Goal: Navigation & Orientation: Find specific page/section

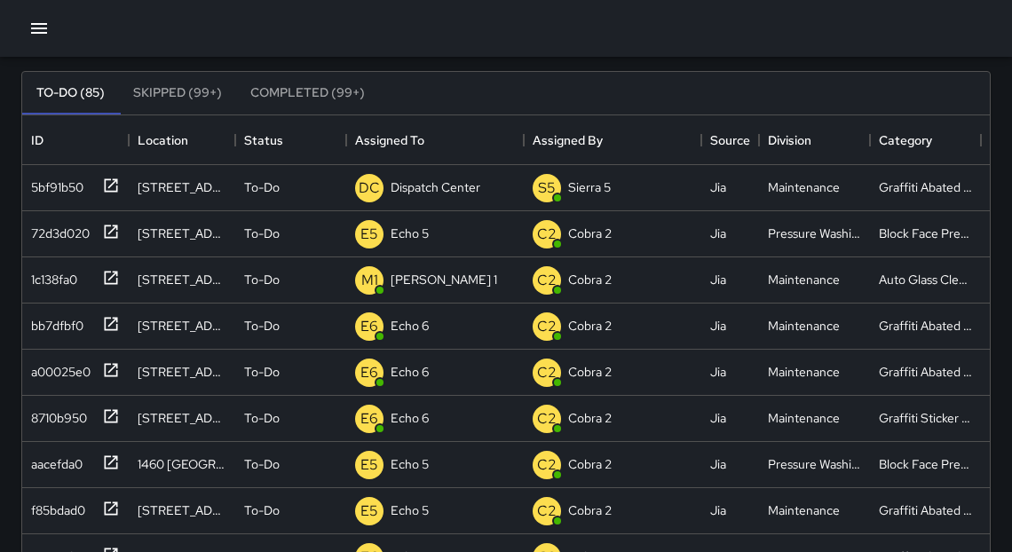
scroll to position [741, 957]
click at [113, 185] on icon at bounding box center [111, 186] width 18 height 18
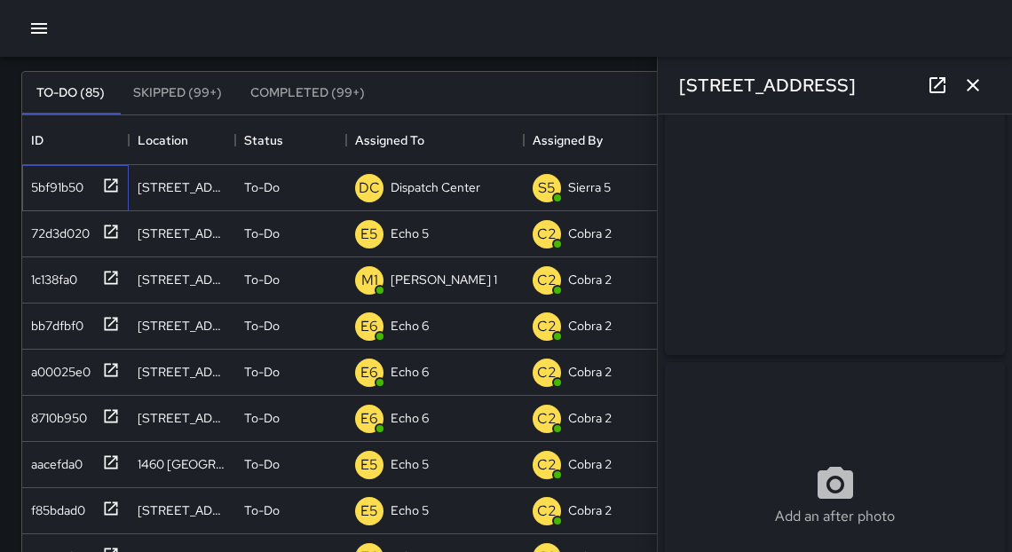
scroll to position [112, 0]
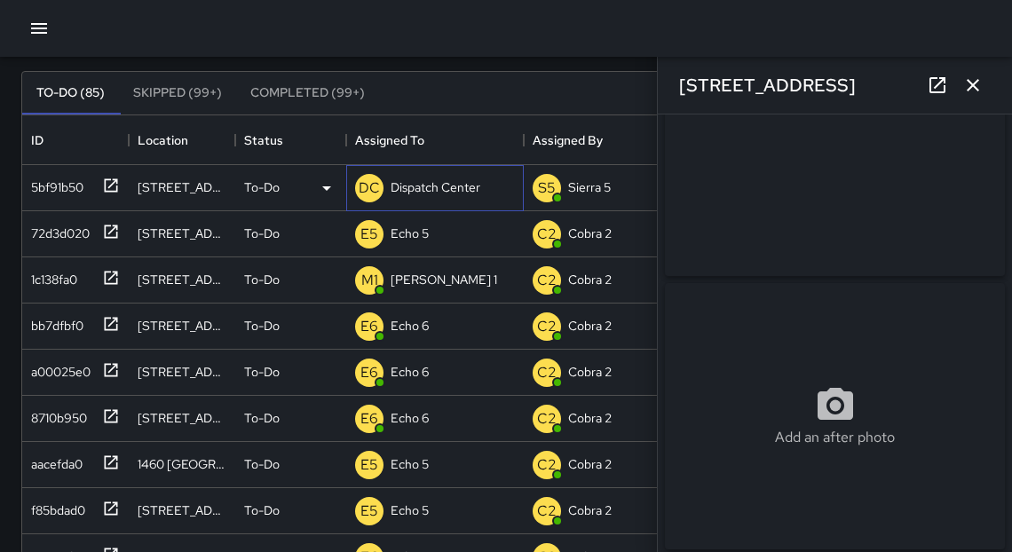
click at [414, 186] on p "Dispatch Center" at bounding box center [436, 187] width 90 height 18
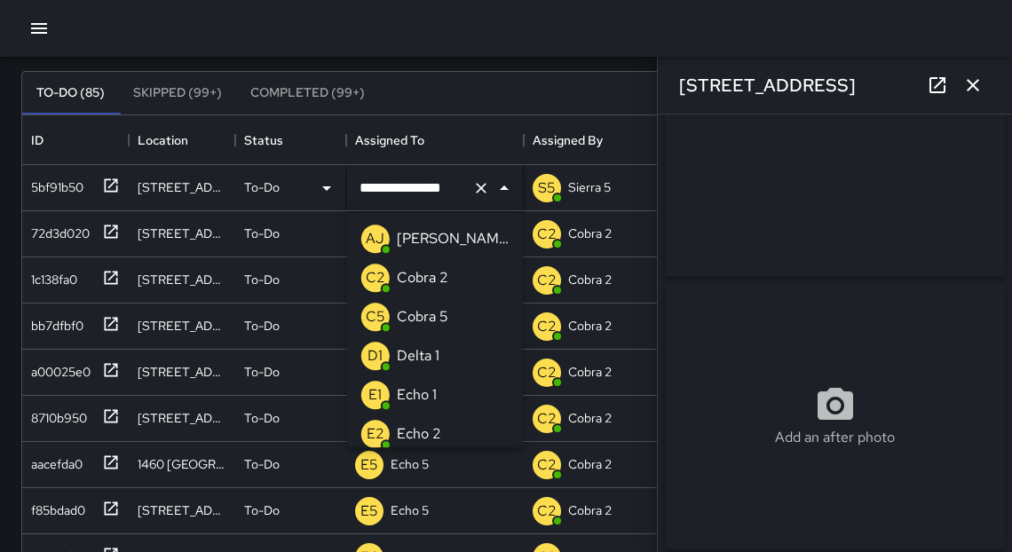
scroll to position [1451, 0]
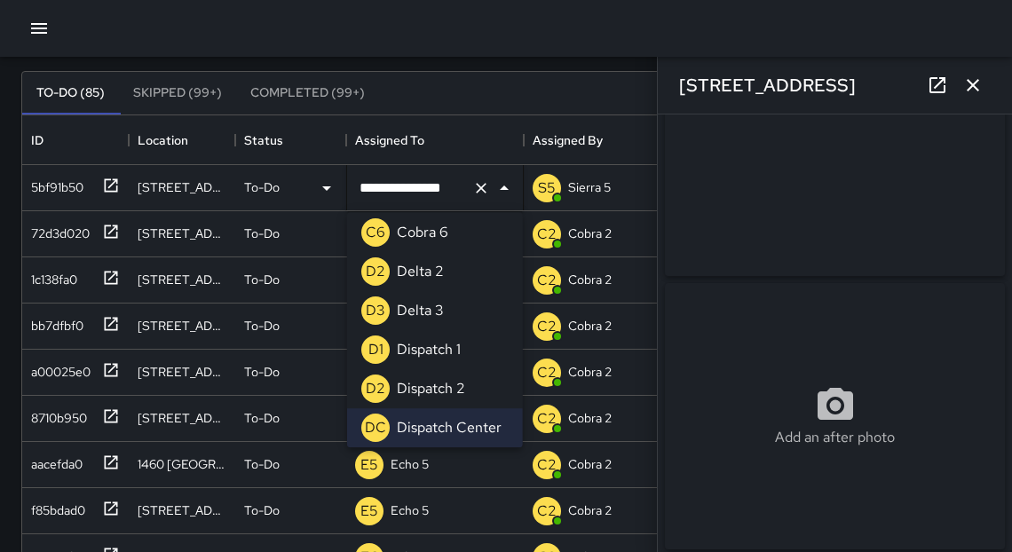
click at [451, 197] on input "**********" at bounding box center [410, 188] width 110 height 34
click at [451, 196] on input "**********" at bounding box center [410, 188] width 110 height 34
click at [453, 192] on input "**********" at bounding box center [410, 188] width 110 height 34
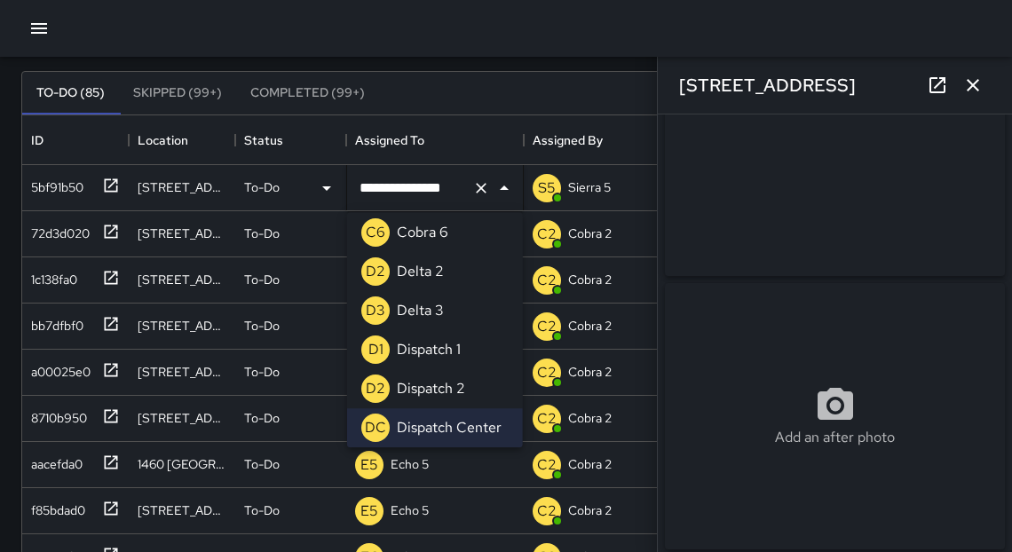
click at [453, 192] on input "**********" at bounding box center [410, 188] width 110 height 34
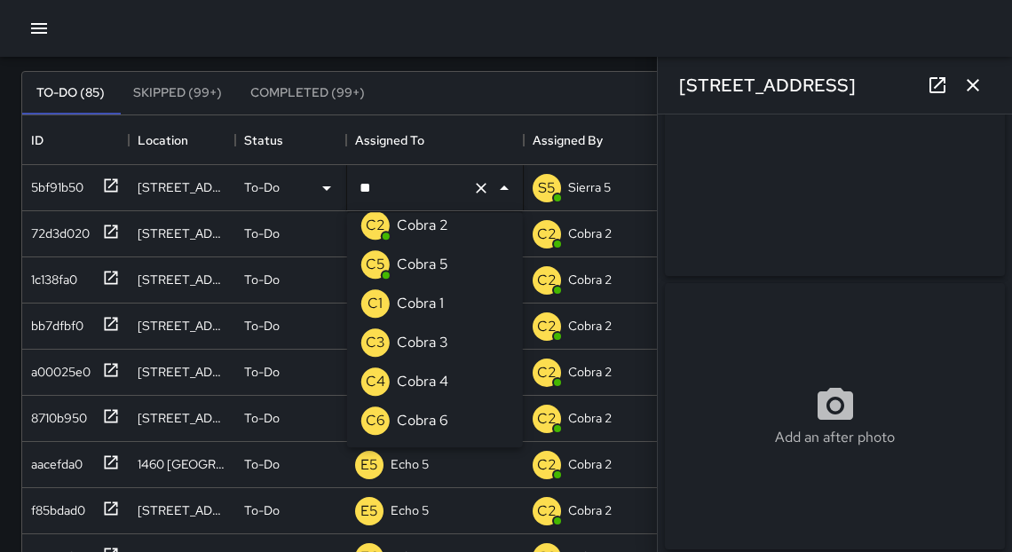
scroll to position [7, 0]
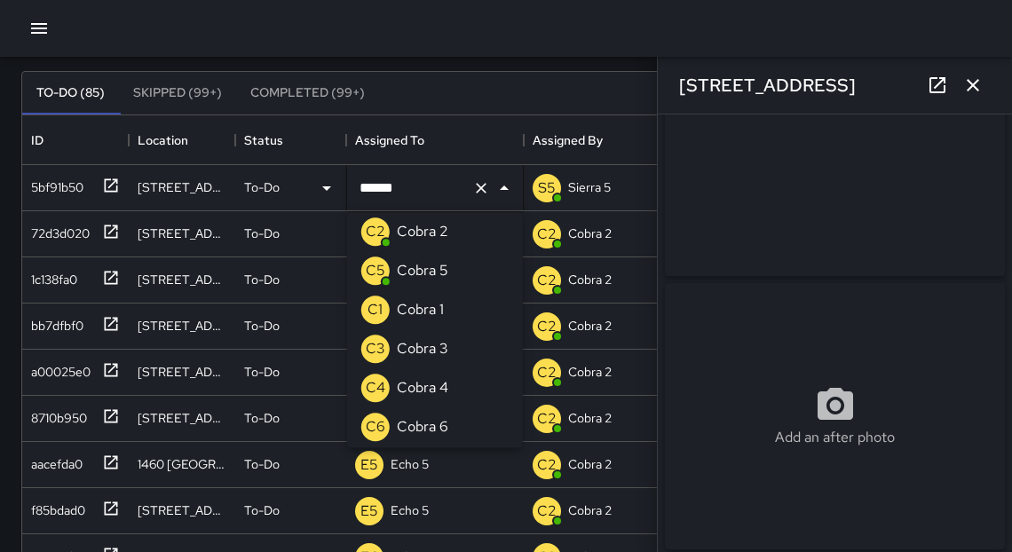
type input "*******"
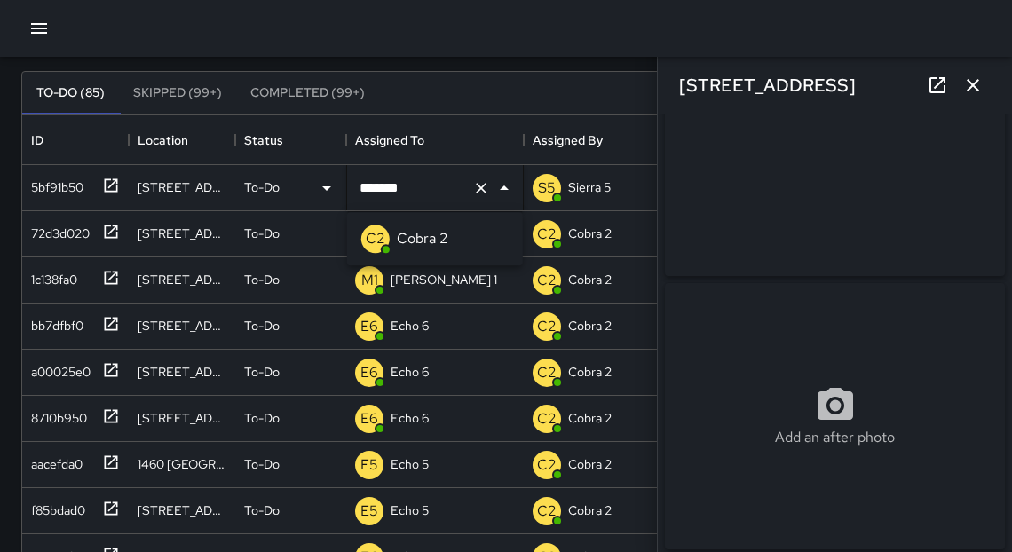
scroll to position [0, 0]
click at [440, 226] on div "Cobra 2" at bounding box center [422, 239] width 59 height 28
click at [984, 91] on button "button" at bounding box center [973, 85] width 36 height 36
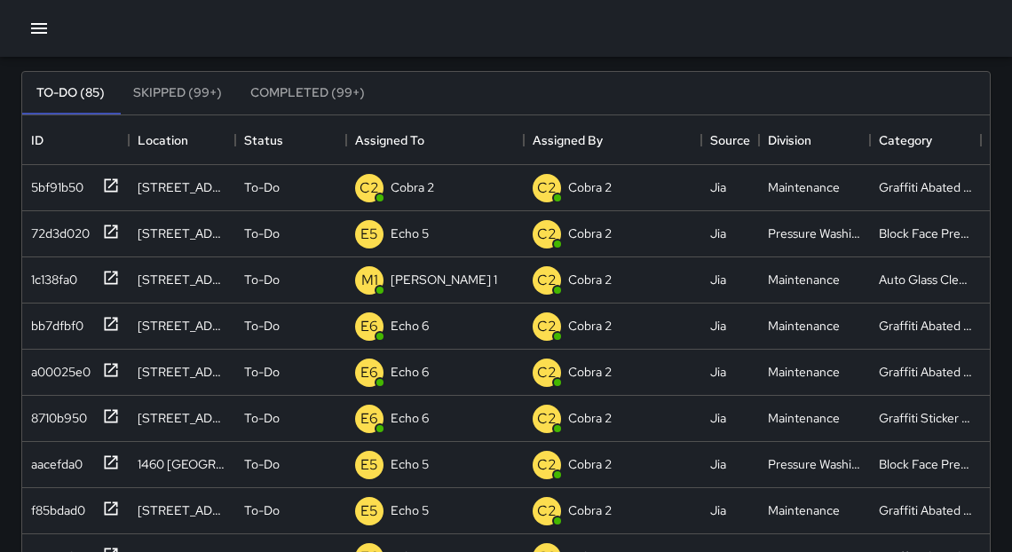
click at [42, 32] on icon "button" at bounding box center [39, 28] width 16 height 11
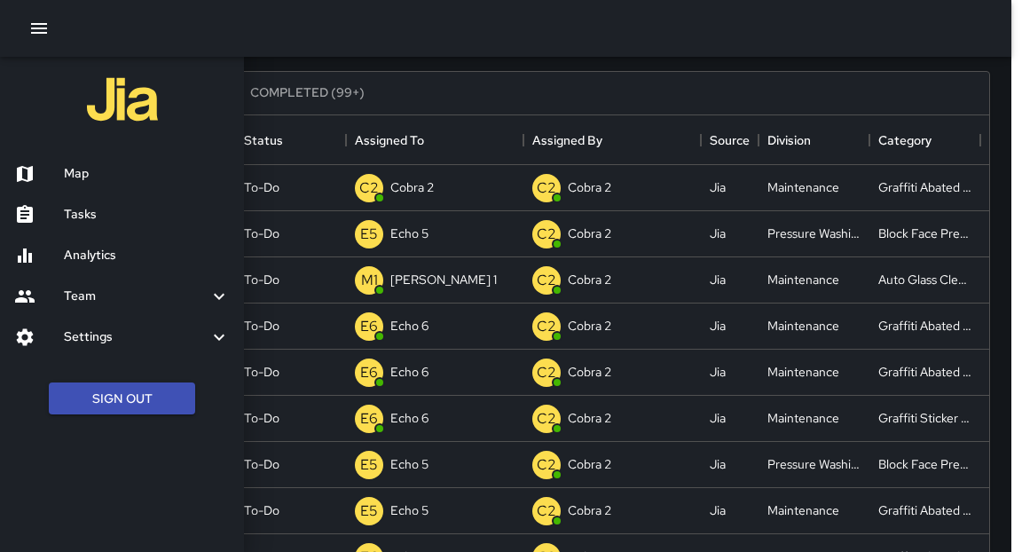
click at [115, 256] on h6 "Analytics" at bounding box center [147, 256] width 166 height 20
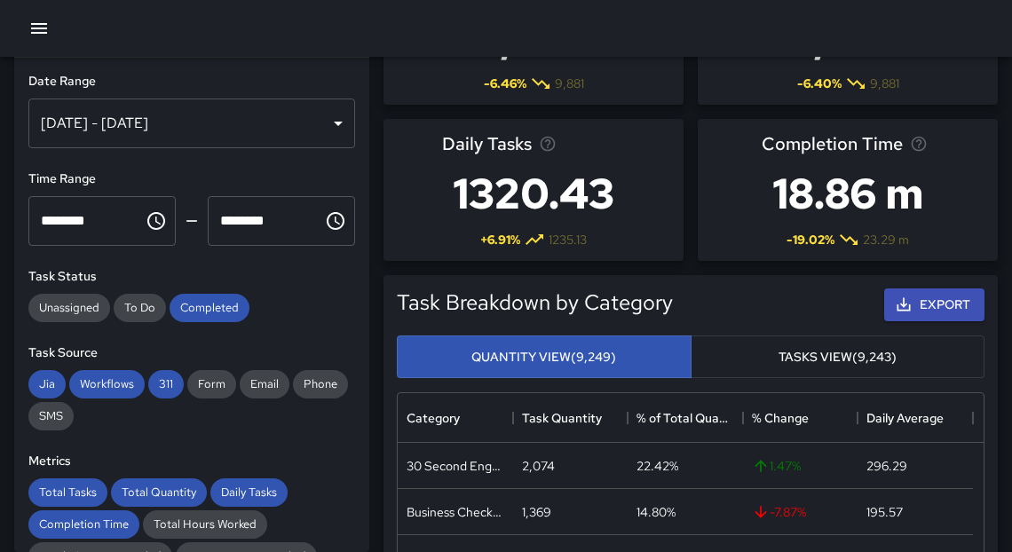
scroll to position [520, 575]
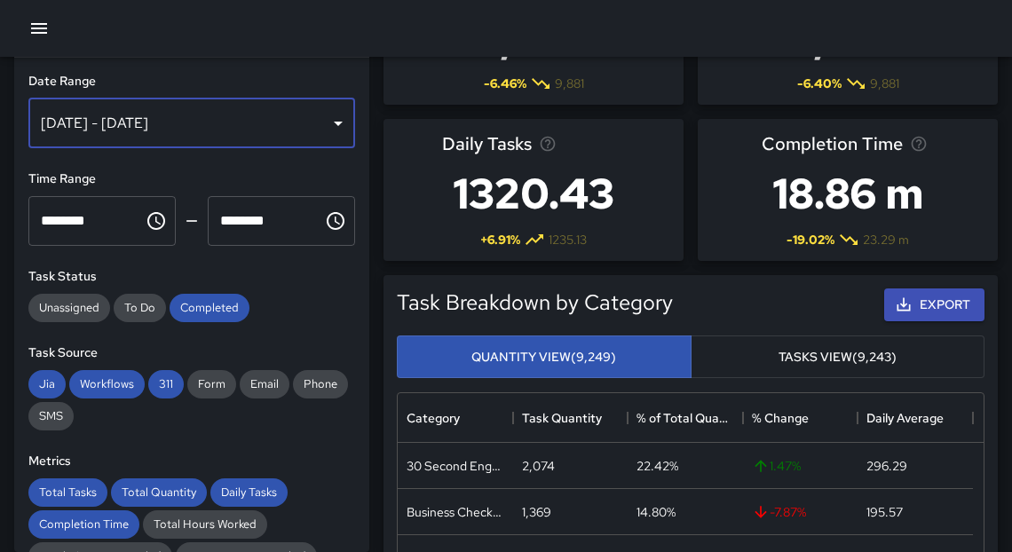
click at [234, 117] on div "[DATE] - [DATE]" at bounding box center [191, 124] width 327 height 50
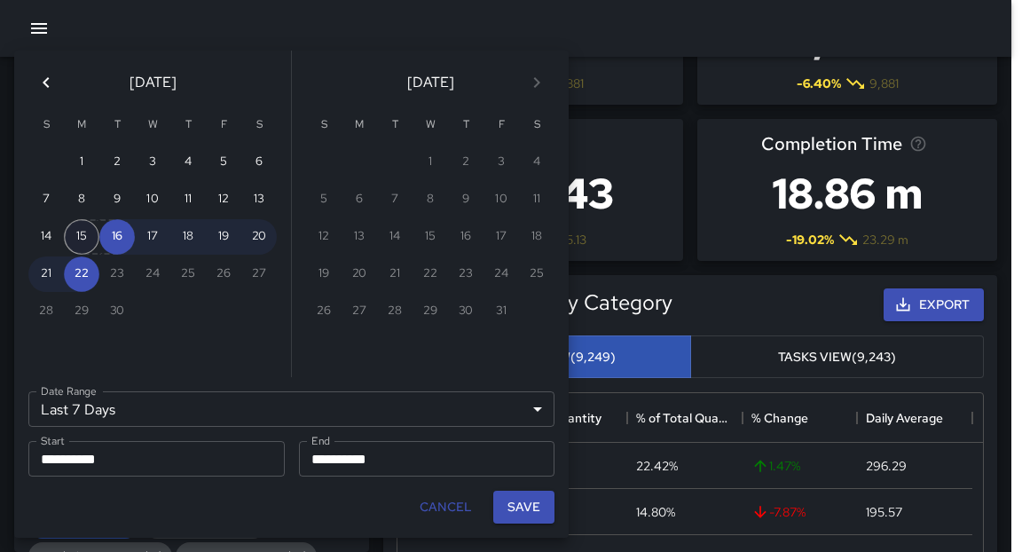
click at [88, 244] on button "15" at bounding box center [82, 237] width 36 height 36
type input "******"
type input "**********"
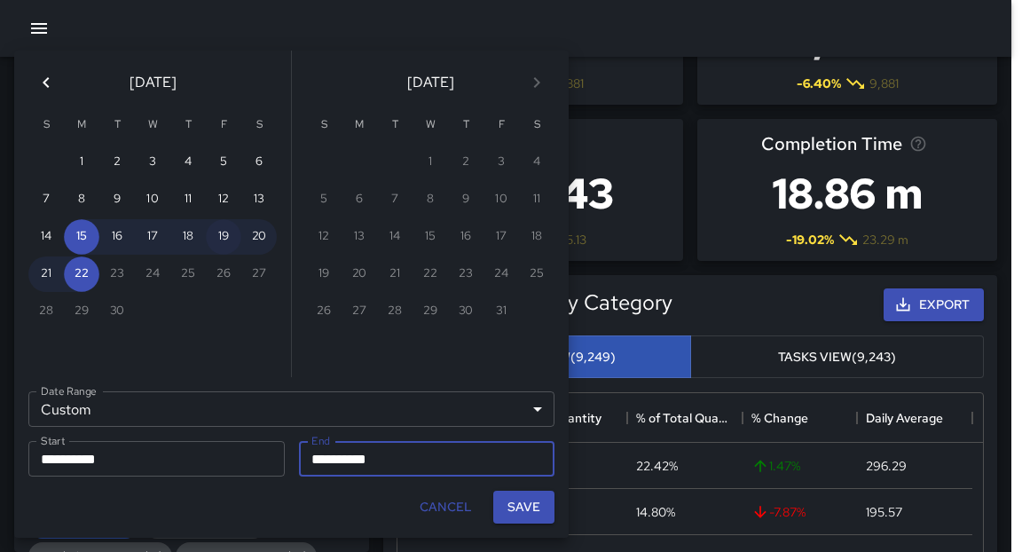
click at [229, 238] on button "19" at bounding box center [224, 237] width 36 height 36
type input "**********"
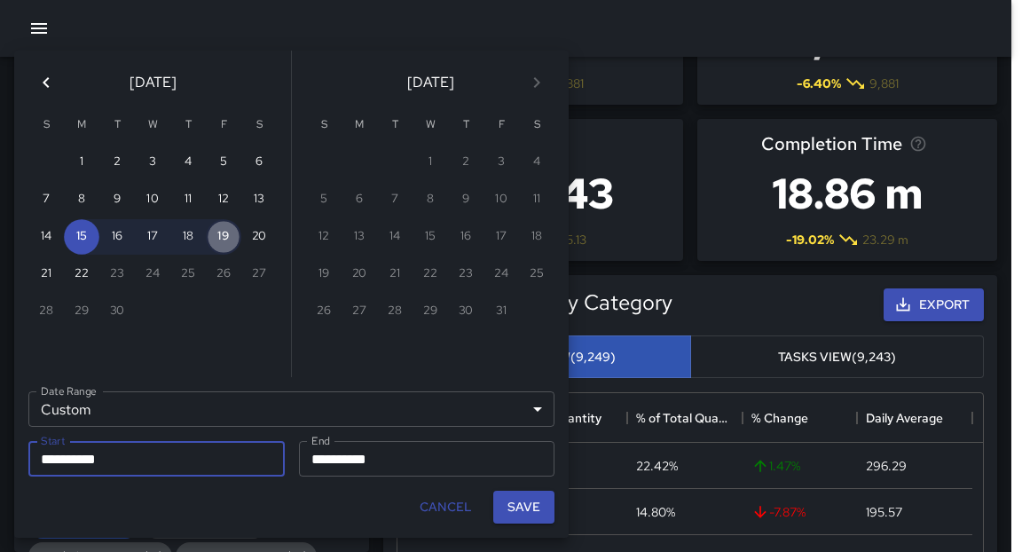
click at [229, 238] on button "19" at bounding box center [224, 237] width 36 height 36
type input "**********"
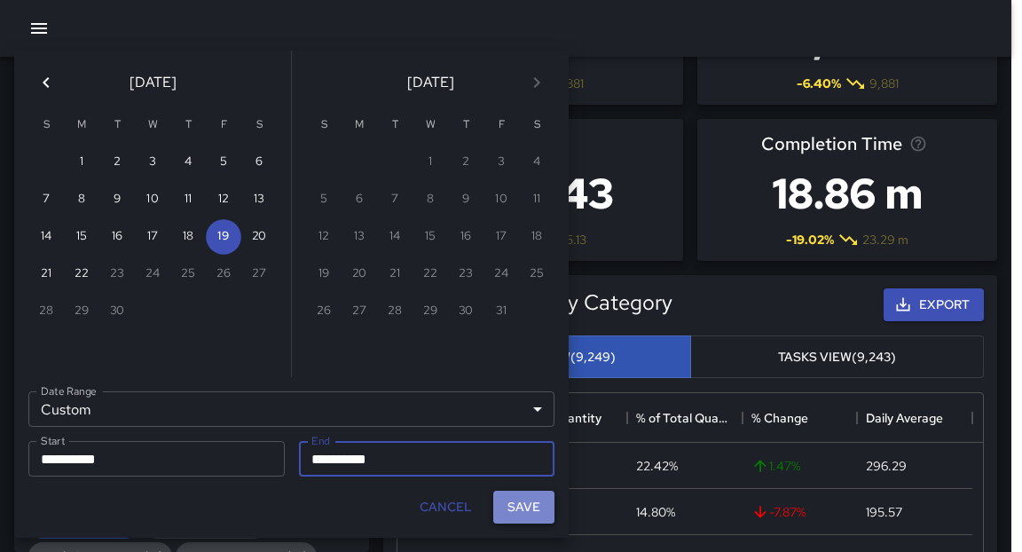
click at [521, 510] on button "Save" at bounding box center [523, 507] width 61 height 33
type input "**********"
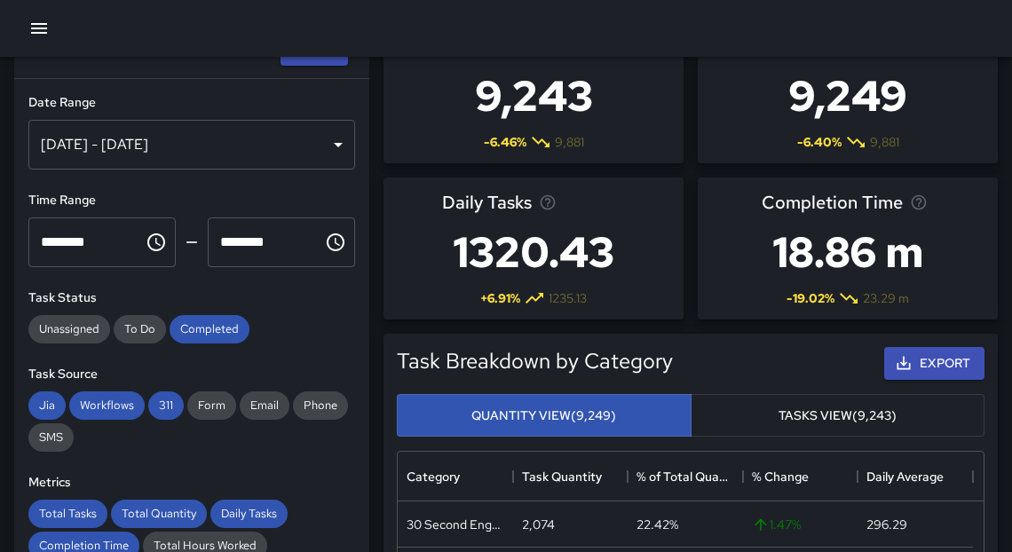
scroll to position [0, 0]
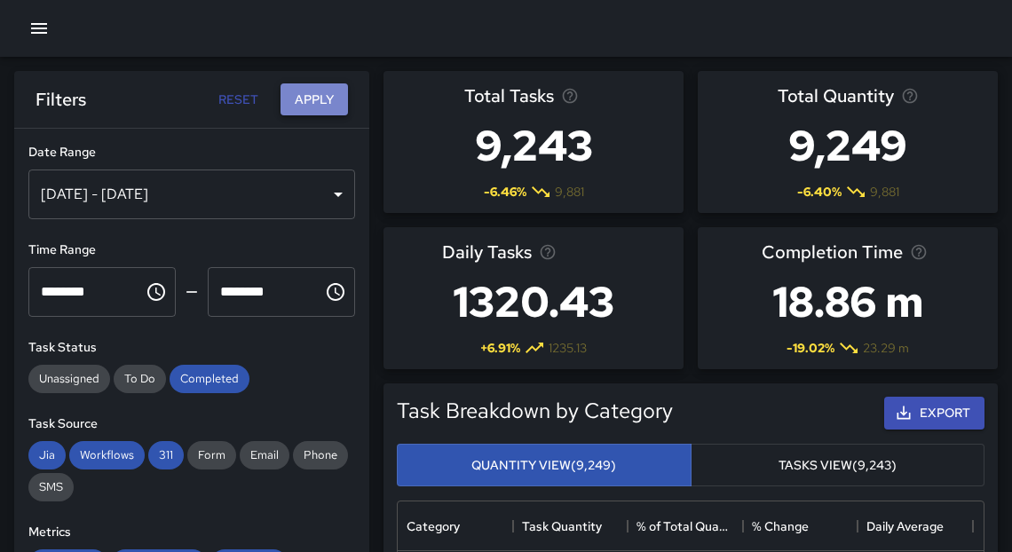
click at [320, 101] on button "Apply" at bounding box center [313, 99] width 67 height 33
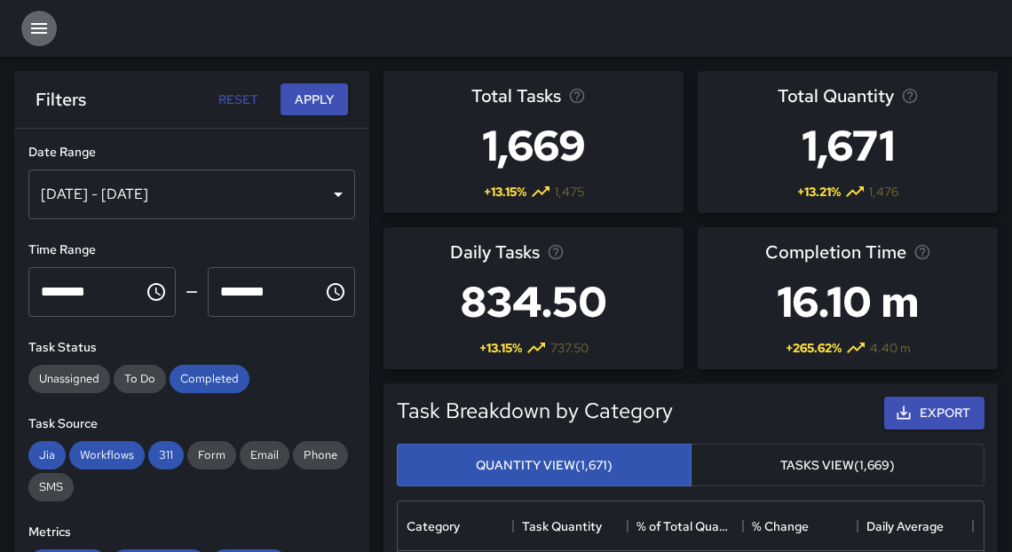
click at [45, 26] on icon "button" at bounding box center [38, 28] width 21 height 21
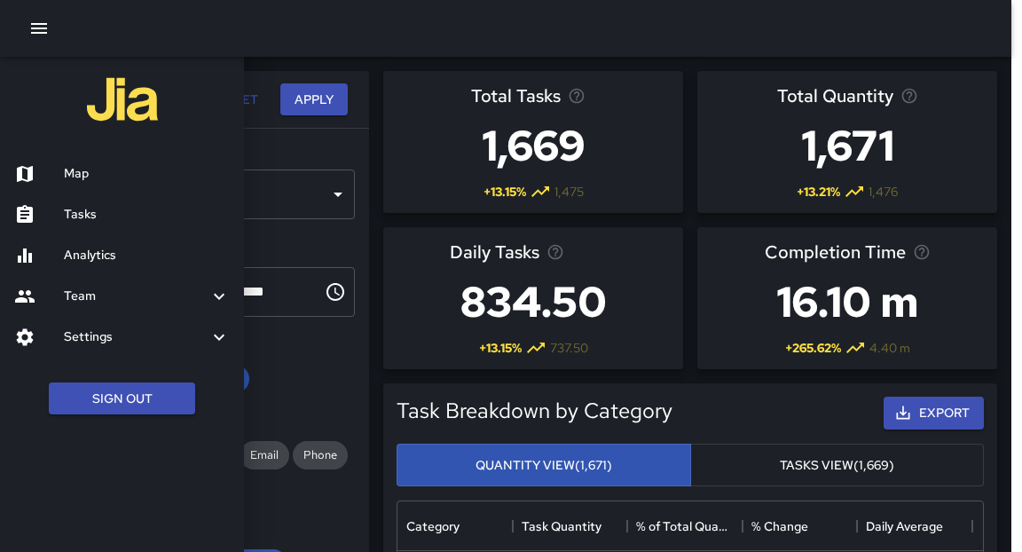
click at [94, 222] on h6 "Tasks" at bounding box center [147, 215] width 166 height 20
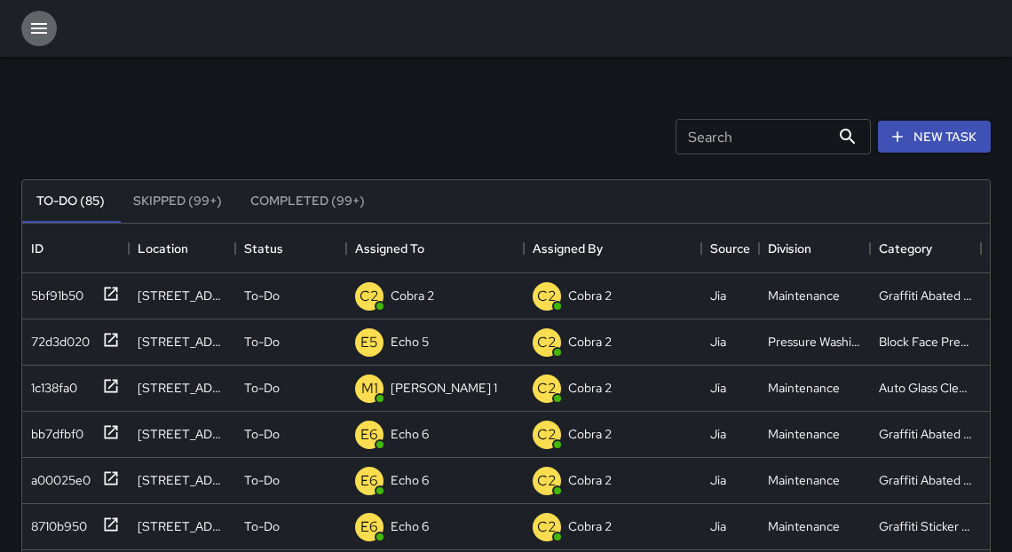
click at [42, 29] on icon "button" at bounding box center [38, 28] width 21 height 21
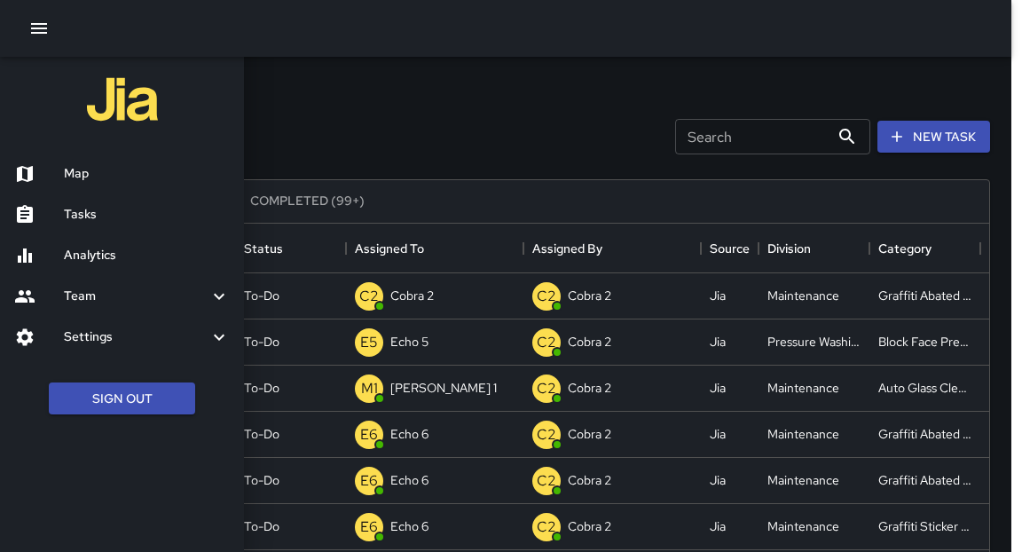
click at [94, 179] on h6 "Map" at bounding box center [147, 174] width 166 height 20
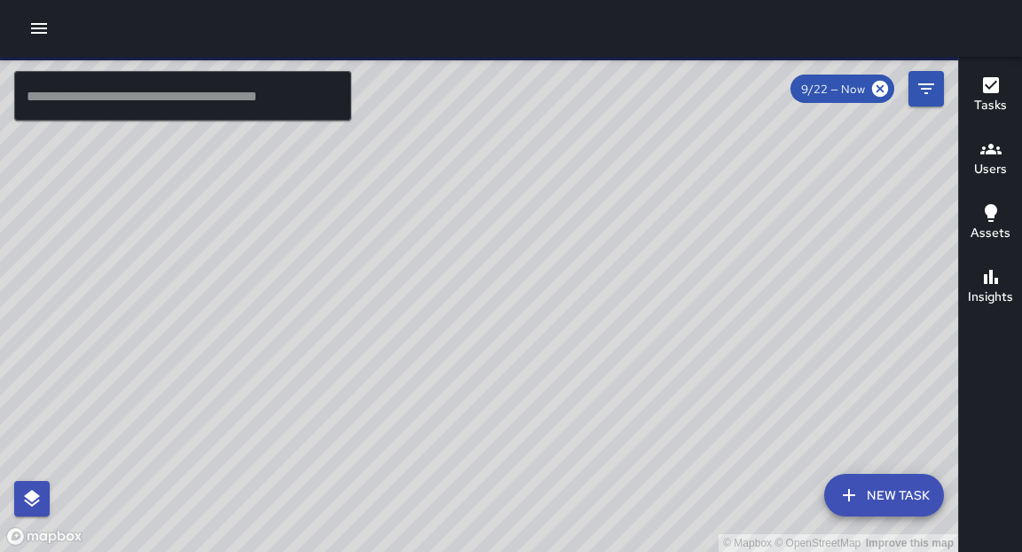
drag, startPoint x: 594, startPoint y: 315, endPoint x: 461, endPoint y: 450, distance: 189.5
click at [460, 453] on div "© Mapbox © OpenStreetMap Improve this map" at bounding box center [479, 304] width 959 height 495
drag, startPoint x: 542, startPoint y: 194, endPoint x: 457, endPoint y: 351, distance: 177.9
click at [457, 351] on div "© Mapbox © OpenStreetMap Improve this map" at bounding box center [479, 304] width 959 height 495
drag, startPoint x: 553, startPoint y: 225, endPoint x: 502, endPoint y: 365, distance: 148.2
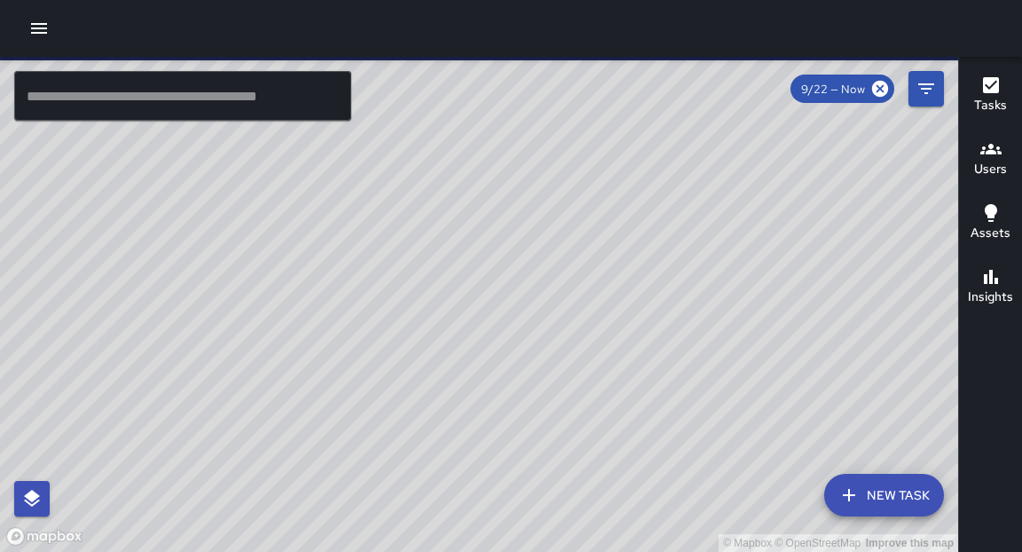
click at [507, 366] on div "© Mapbox © OpenStreetMap Improve this map" at bounding box center [479, 304] width 959 height 495
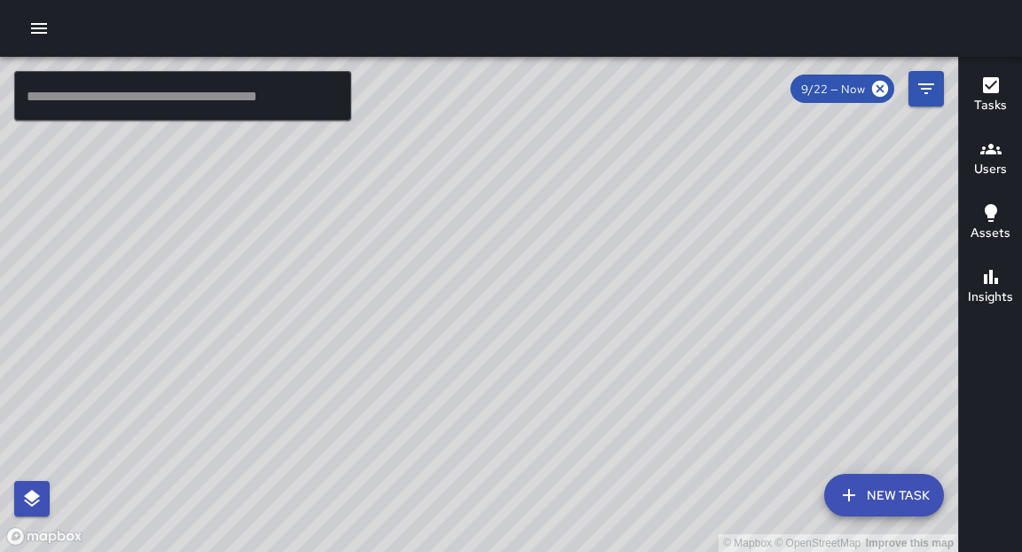
drag, startPoint x: 558, startPoint y: 235, endPoint x: 535, endPoint y: 306, distance: 74.7
click at [535, 306] on div "© Mapbox © OpenStreetMap Improve this map" at bounding box center [479, 304] width 959 height 495
click at [47, 28] on icon "button" at bounding box center [38, 28] width 21 height 21
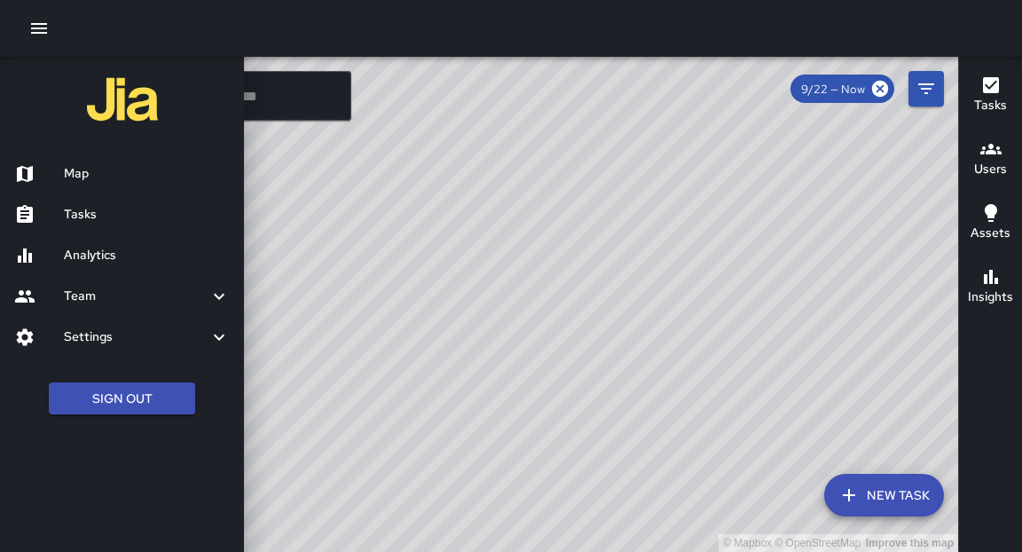
click at [89, 256] on h6 "Analytics" at bounding box center [147, 256] width 166 height 20
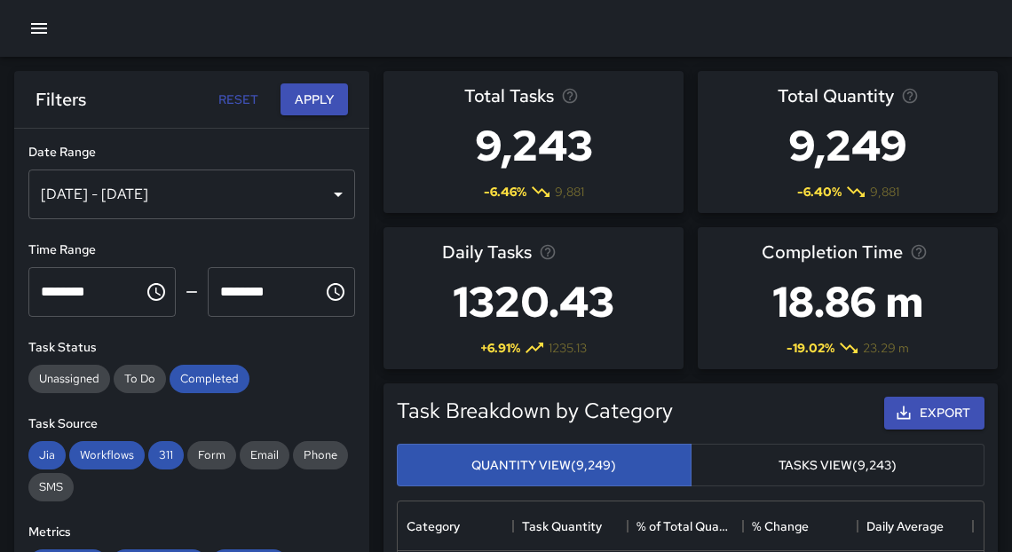
scroll to position [520, 575]
click at [286, 198] on div "[DATE] - [DATE]" at bounding box center [191, 195] width 327 height 50
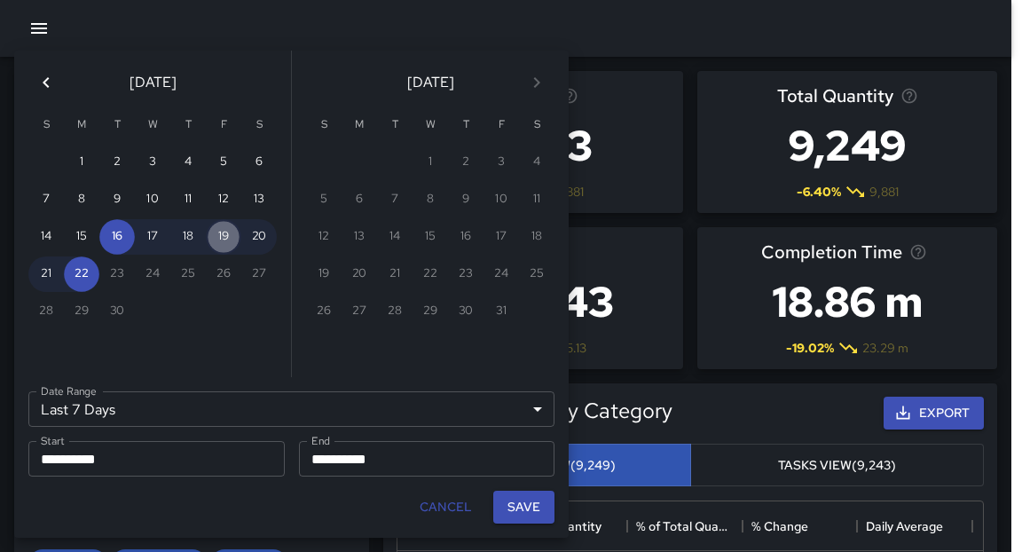
click at [226, 235] on button "19" at bounding box center [224, 237] width 36 height 36
type input "******"
type input "**********"
click at [226, 235] on button "19" at bounding box center [224, 237] width 36 height 36
type input "**********"
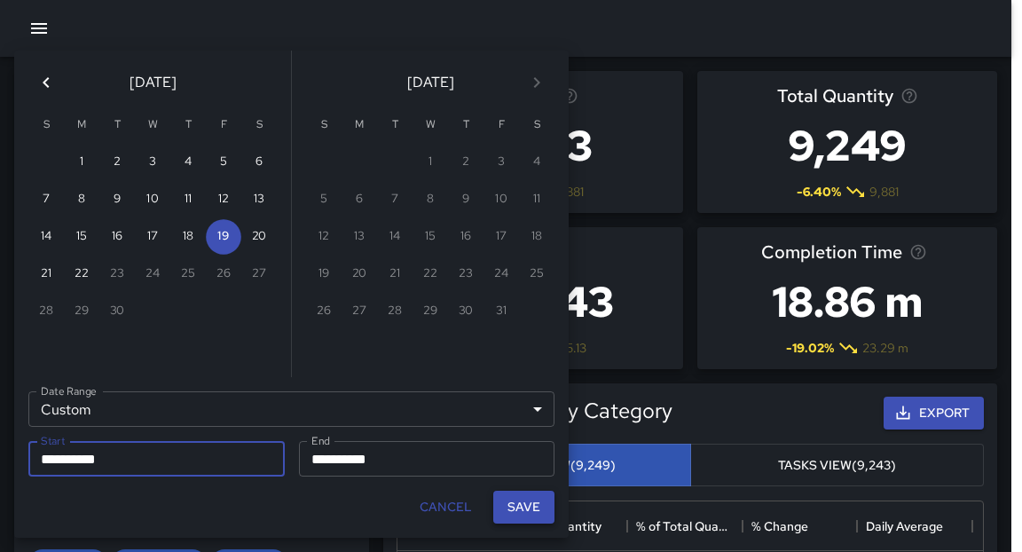
click at [536, 514] on button "Save" at bounding box center [523, 507] width 61 height 33
type input "**********"
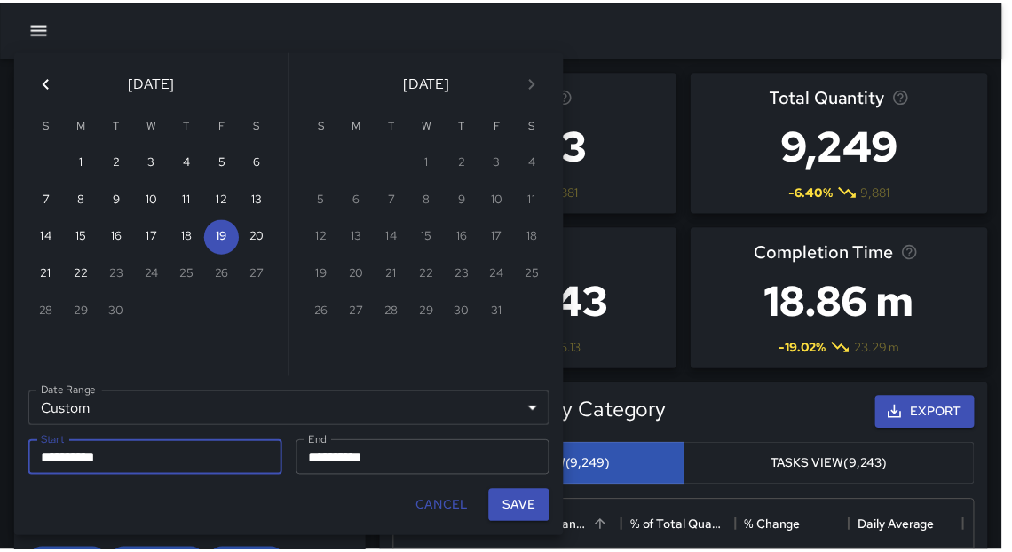
scroll to position [11, 11]
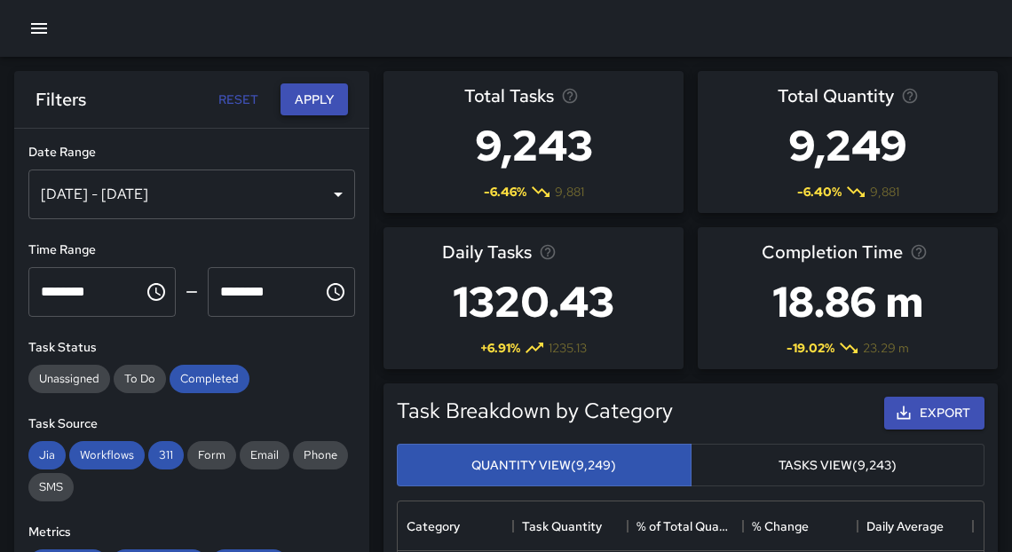
click at [312, 102] on button "Apply" at bounding box center [313, 99] width 67 height 33
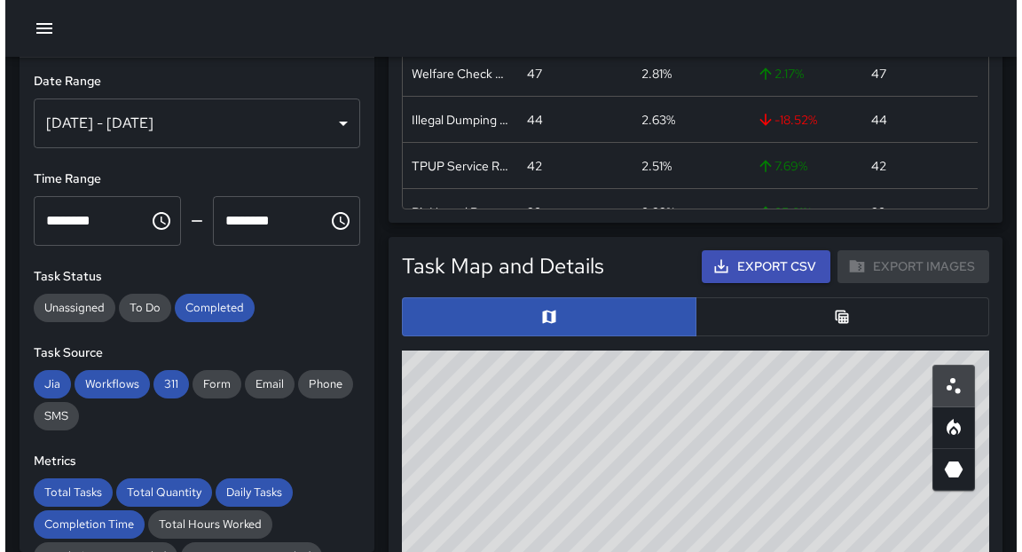
scroll to position [835, 0]
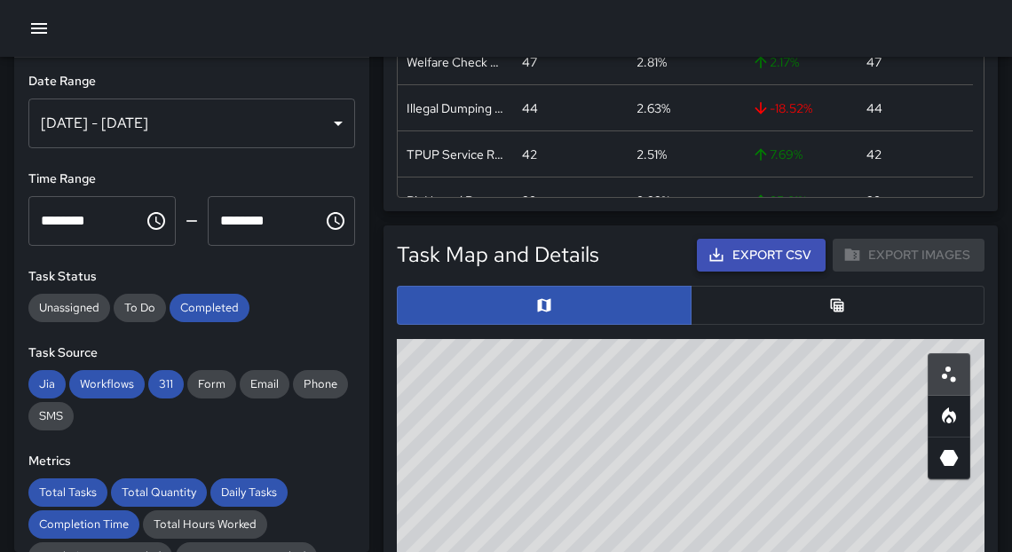
click at [760, 256] on button "Export CSV" at bounding box center [761, 255] width 129 height 33
click at [36, 30] on icon "button" at bounding box center [38, 28] width 21 height 21
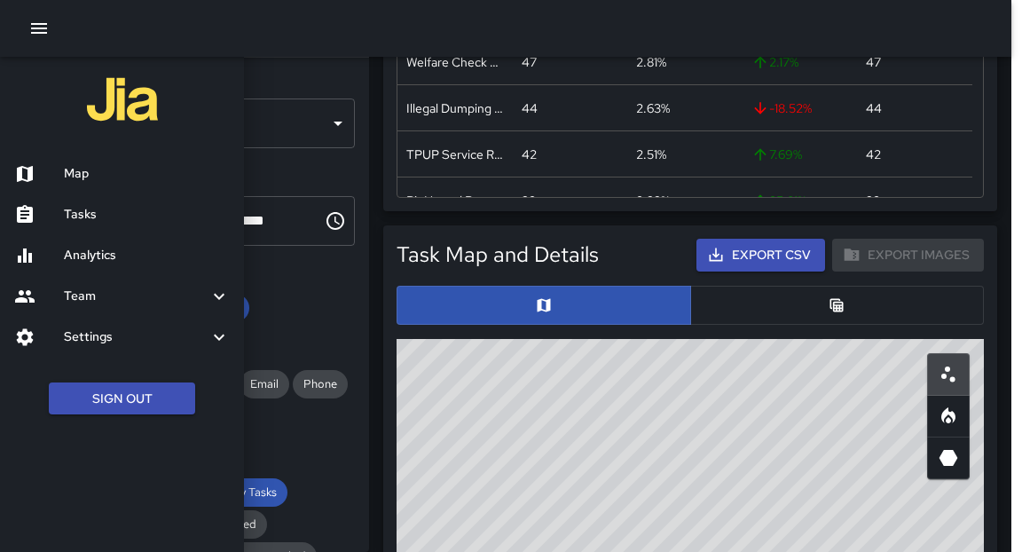
click at [86, 205] on div "Tasks" at bounding box center [122, 214] width 244 height 41
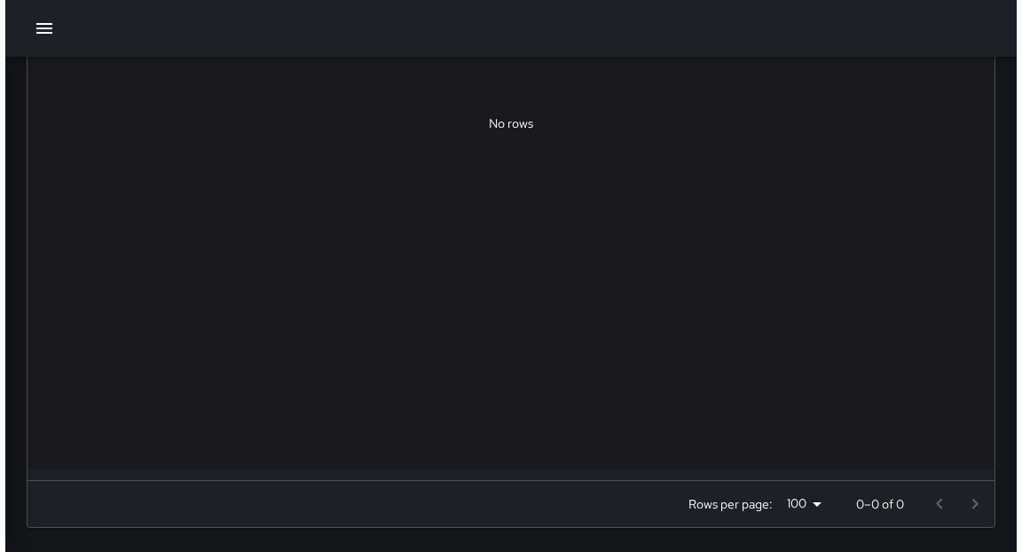
scroll to position [741, 957]
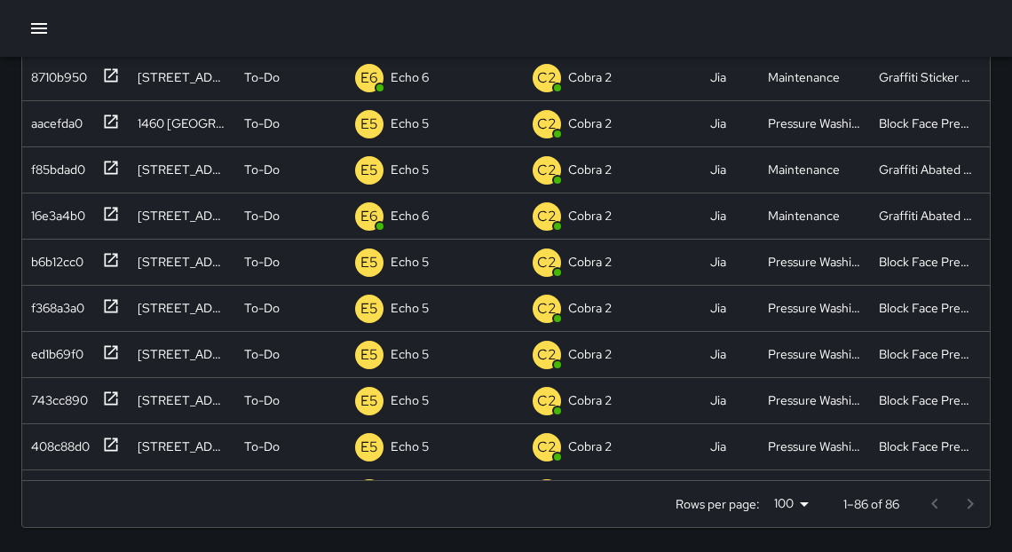
click at [32, 28] on icon "button" at bounding box center [39, 28] width 16 height 11
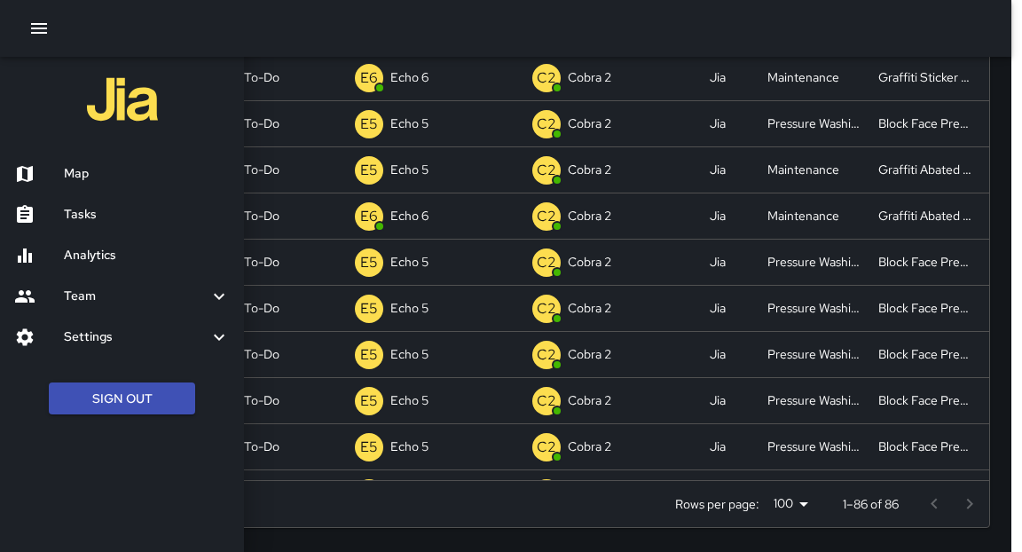
click at [73, 174] on h6 "Map" at bounding box center [147, 174] width 166 height 20
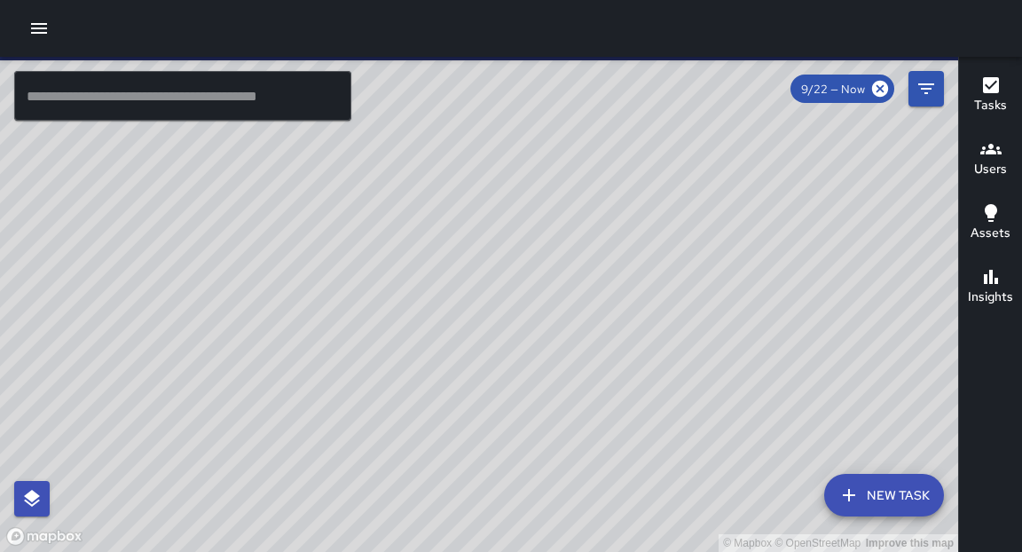
click at [545, 362] on div "© Mapbox © OpenStreetMap Improve this map" at bounding box center [479, 304] width 959 height 495
drag, startPoint x: 523, startPoint y: 386, endPoint x: 754, endPoint y: 216, distance: 287.6
click at [753, 213] on div "© Mapbox © OpenStreetMap Improve this map" at bounding box center [479, 304] width 959 height 495
drag, startPoint x: 501, startPoint y: 432, endPoint x: 597, endPoint y: 348, distance: 128.3
click at [597, 348] on div "© Mapbox © OpenStreetMap Improve this map" at bounding box center [479, 304] width 959 height 495
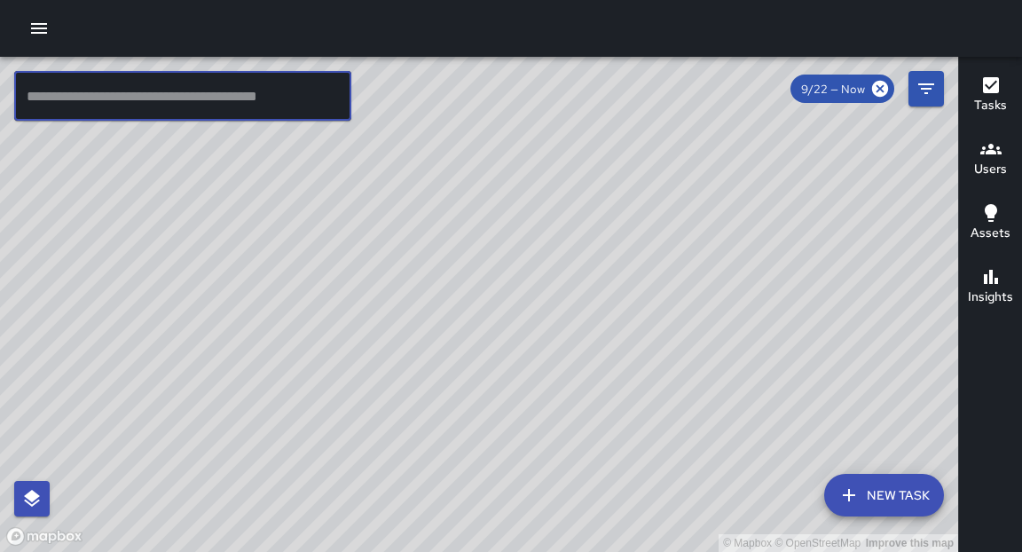
click at [222, 111] on input "text" at bounding box center [182, 96] width 337 height 50
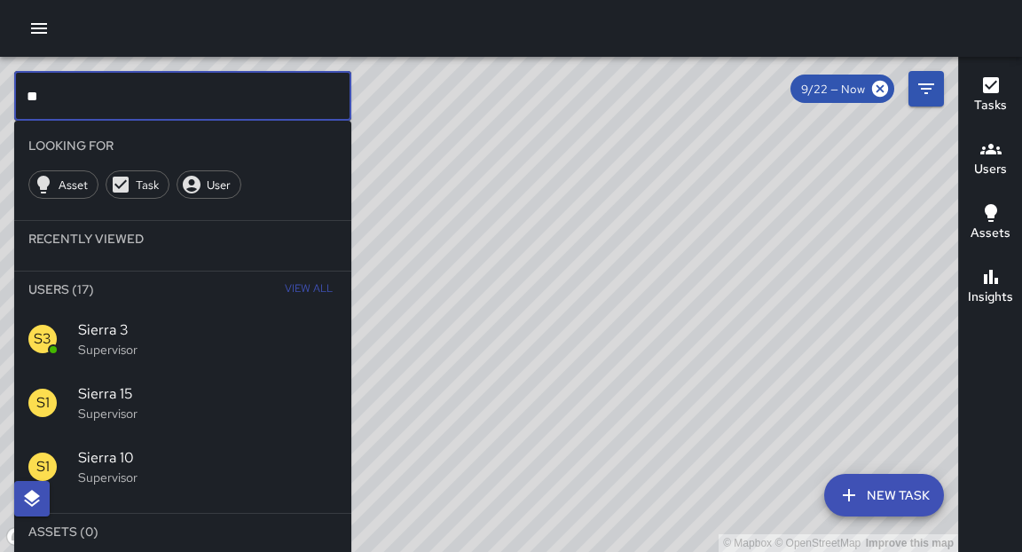
type input "*"
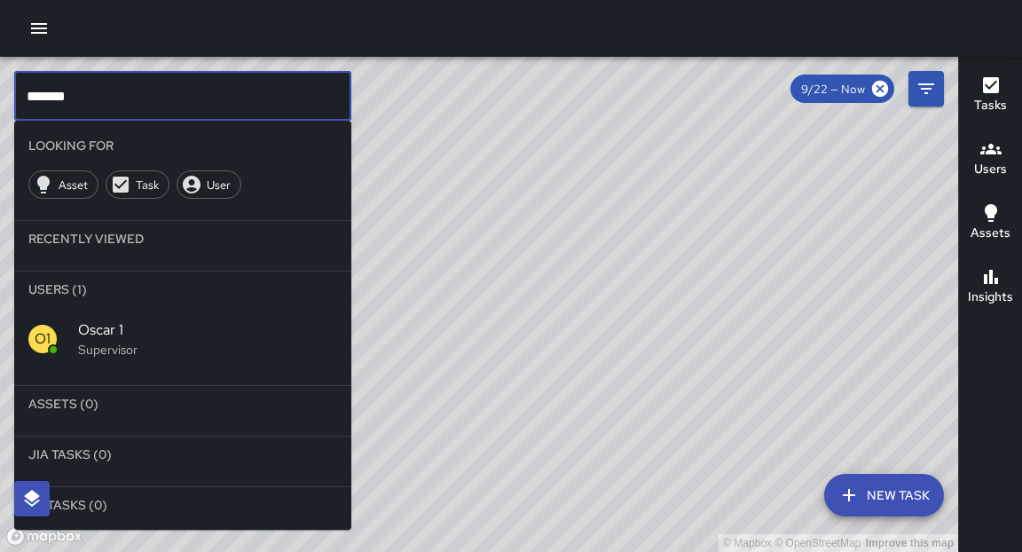
type input "*******"
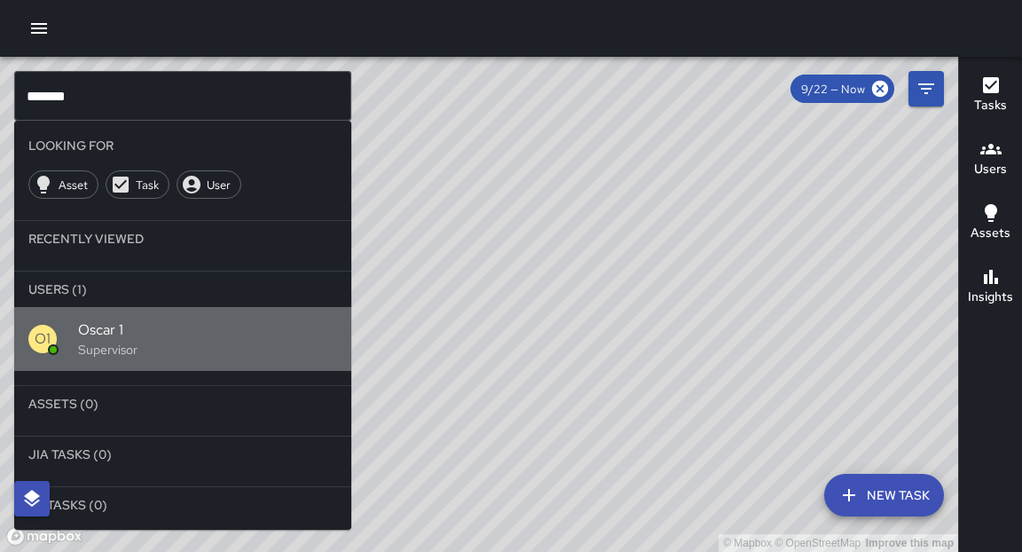
click at [114, 345] on p "Supervisor" at bounding box center [207, 350] width 259 height 18
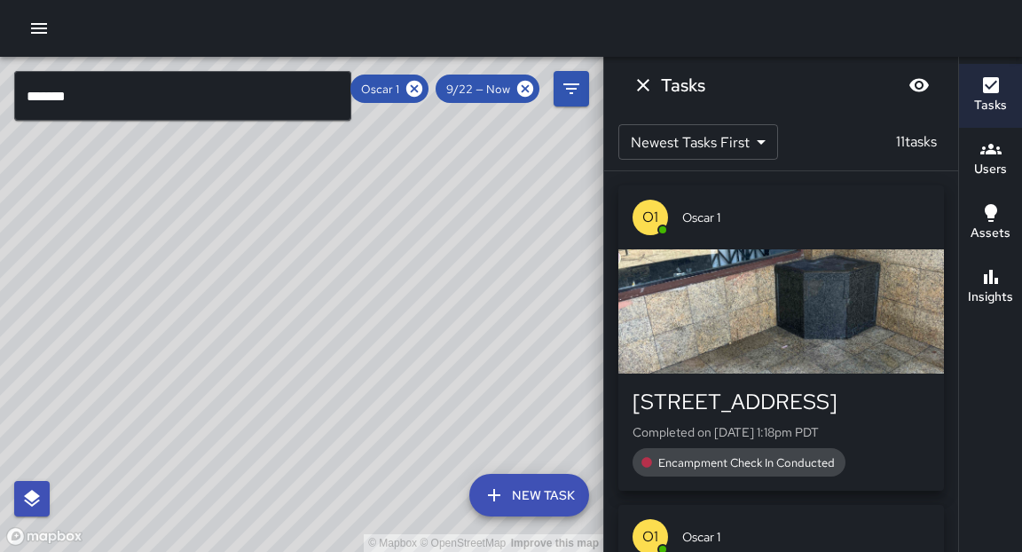
click at [348, 551] on div "© Mapbox © OpenStreetMap Improve this map" at bounding box center [302, 304] width 604 height 495
drag, startPoint x: 404, startPoint y: 335, endPoint x: 280, endPoint y: 357, distance: 126.1
click at [280, 357] on div "© Mapbox © OpenStreetMap Improve this map" at bounding box center [302, 304] width 604 height 495
drag, startPoint x: 418, startPoint y: 92, endPoint x: 421, endPoint y: 58, distance: 34.7
click at [418, 93] on icon at bounding box center [414, 89] width 16 height 16
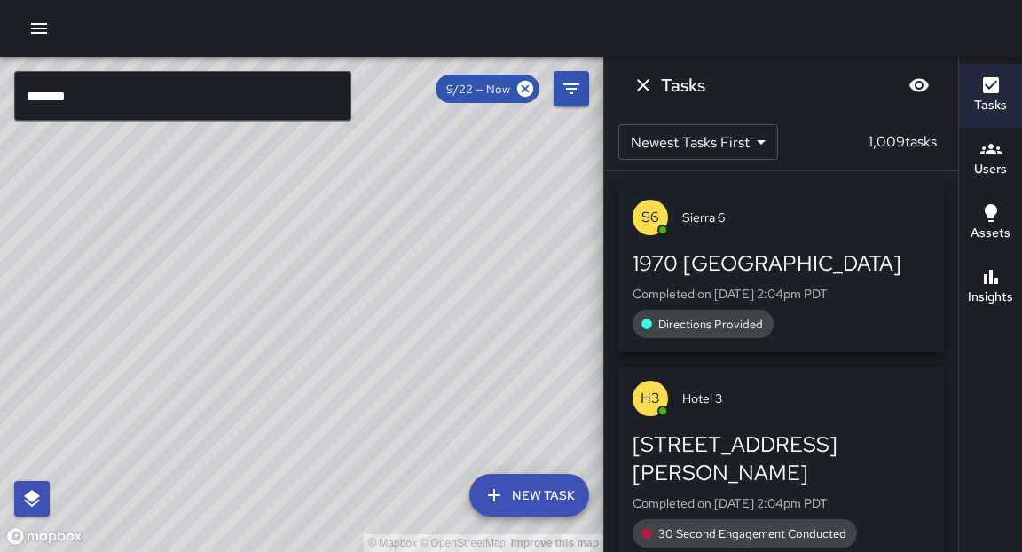
drag, startPoint x: 310, startPoint y: 328, endPoint x: 565, endPoint y: 267, distance: 262.6
click at [574, 247] on div "© Mapbox © OpenStreetMap Improve this map" at bounding box center [302, 304] width 604 height 495
drag, startPoint x: 480, startPoint y: 237, endPoint x: 685, endPoint y: 106, distance: 243.5
click at [691, 77] on div "© Mapbox © OpenStreetMap Improve this map ******* ​ New Task 9/22 — Now Map Lay…" at bounding box center [511, 304] width 1022 height 495
drag, startPoint x: 449, startPoint y: 406, endPoint x: 598, endPoint y: 61, distance: 375.3
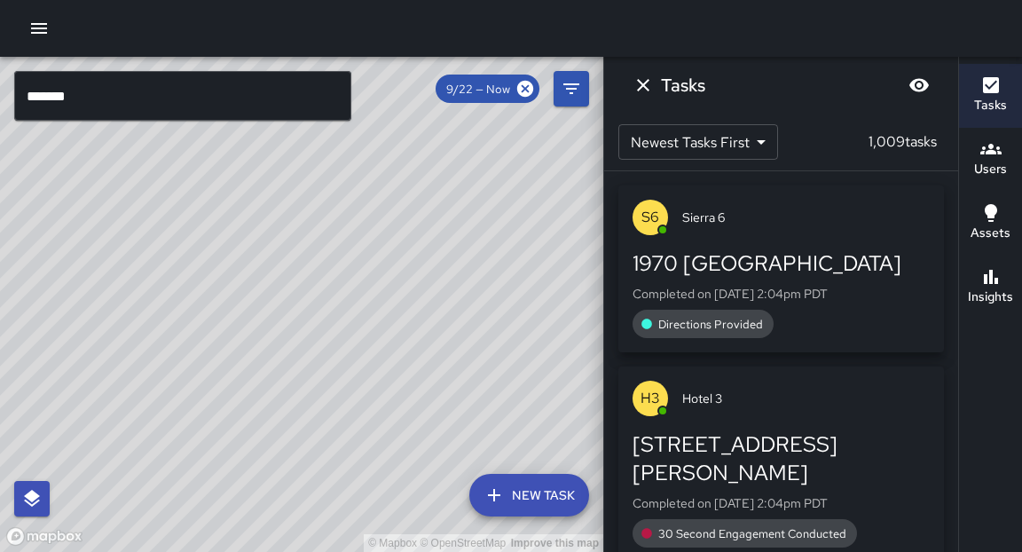
click at [598, 62] on div "© Mapbox © OpenStreetMap Improve this map" at bounding box center [302, 304] width 604 height 495
drag, startPoint x: 339, startPoint y: 380, endPoint x: 354, endPoint y: 341, distance: 41.9
click at [354, 341] on div "© Mapbox © OpenStreetMap Improve this map" at bounding box center [302, 304] width 604 height 495
drag, startPoint x: 464, startPoint y: 305, endPoint x: 495, endPoint y: 284, distance: 37.7
click at [495, 284] on div "© Mapbox © OpenStreetMap Improve this map" at bounding box center [302, 304] width 604 height 495
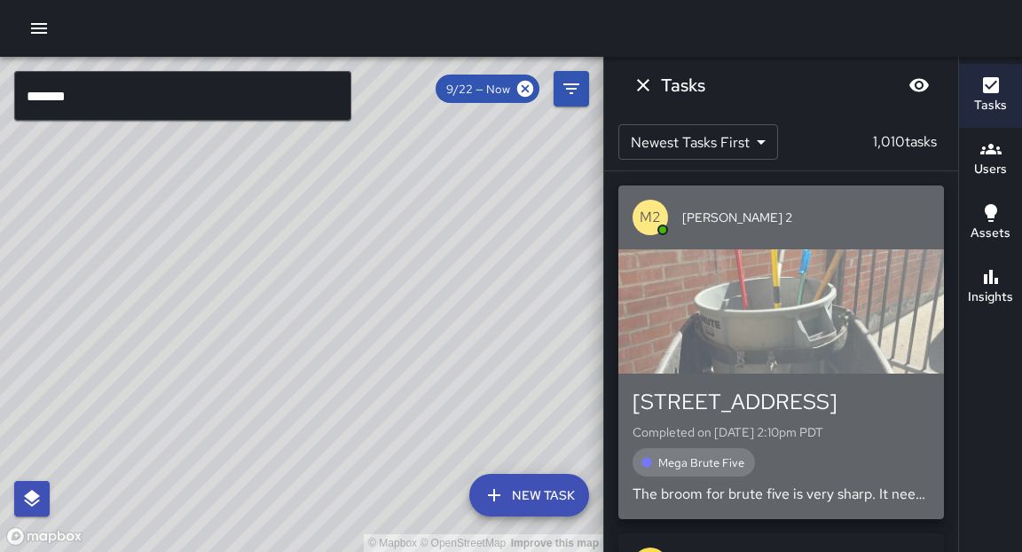
click at [785, 495] on p "The broom for brute five is very sharp. It needs to be replaced. The handle is …" at bounding box center [781, 494] width 297 height 21
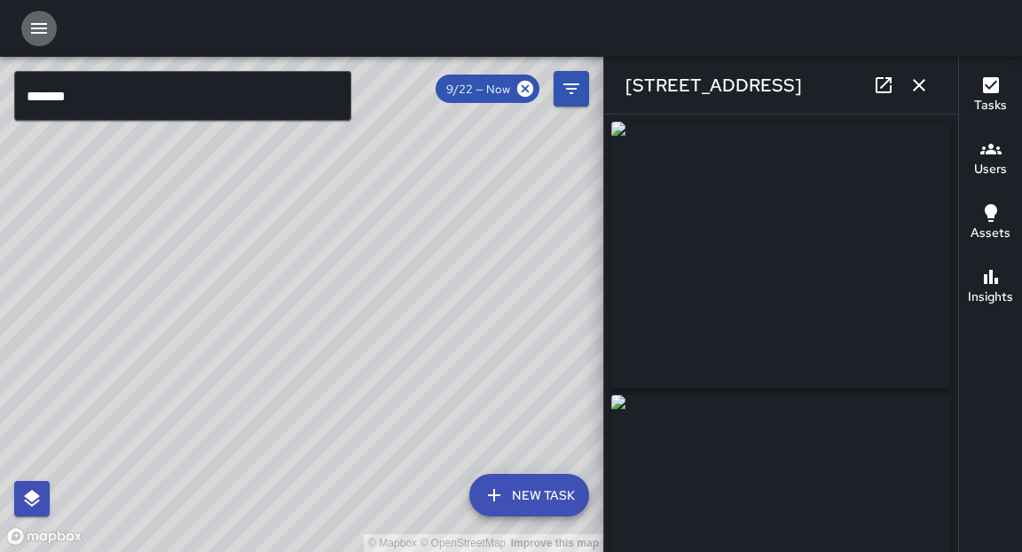
click at [43, 27] on icon "button" at bounding box center [38, 28] width 21 height 21
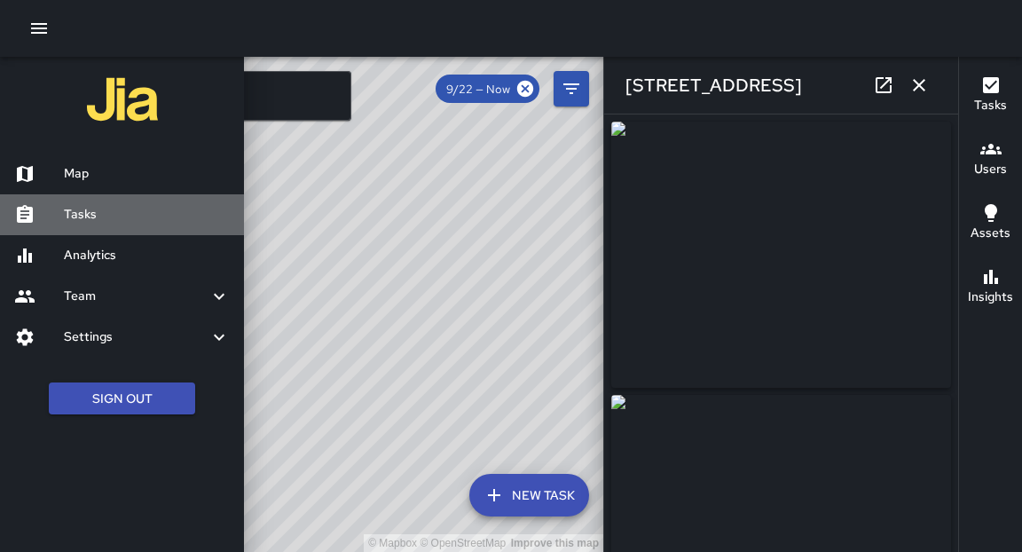
click at [81, 220] on h6 "Tasks" at bounding box center [147, 215] width 166 height 20
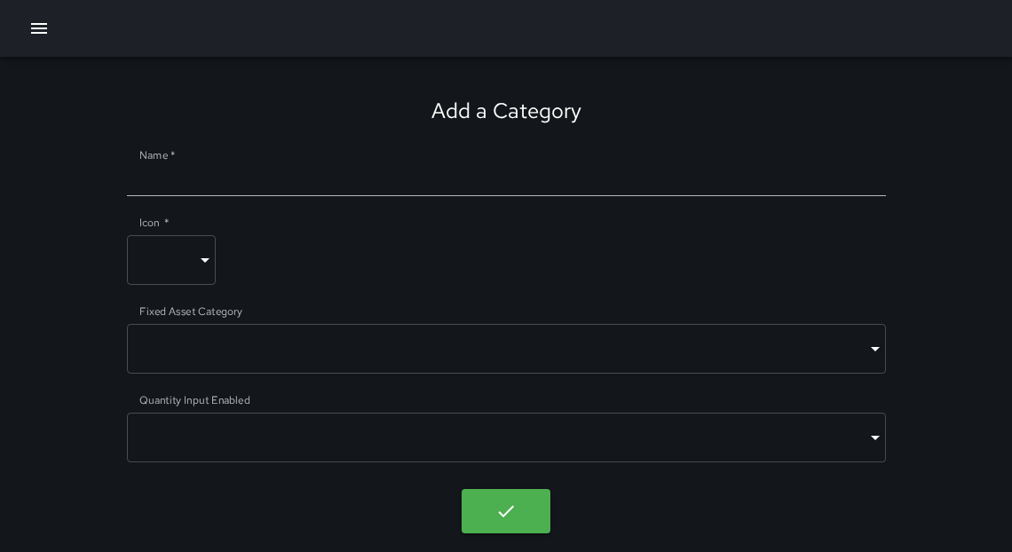
click at [43, 27] on icon "button" at bounding box center [38, 28] width 21 height 21
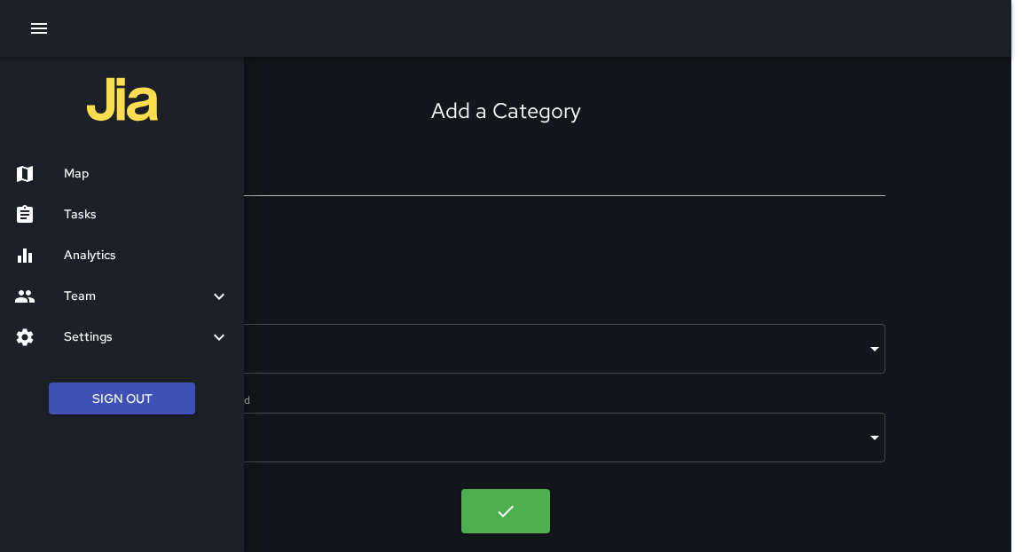
click at [106, 225] on div "Tasks" at bounding box center [122, 214] width 244 height 41
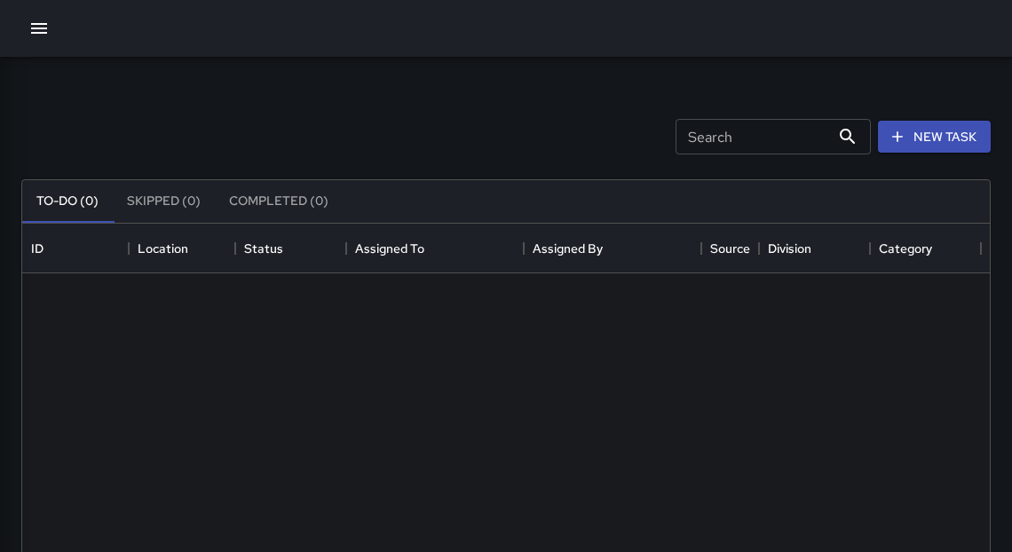
scroll to position [741, 957]
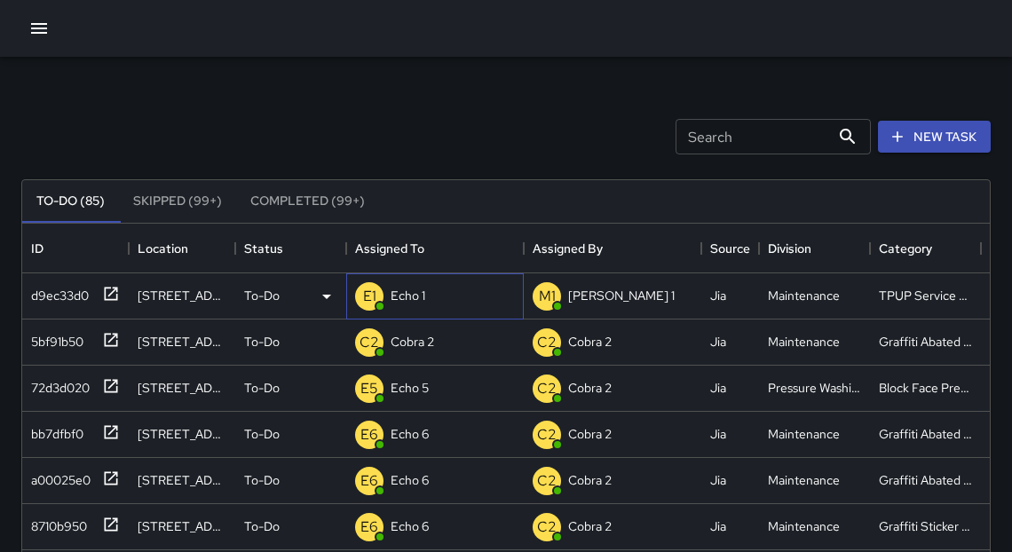
click at [410, 303] on p "Echo 1" at bounding box center [408, 296] width 35 height 18
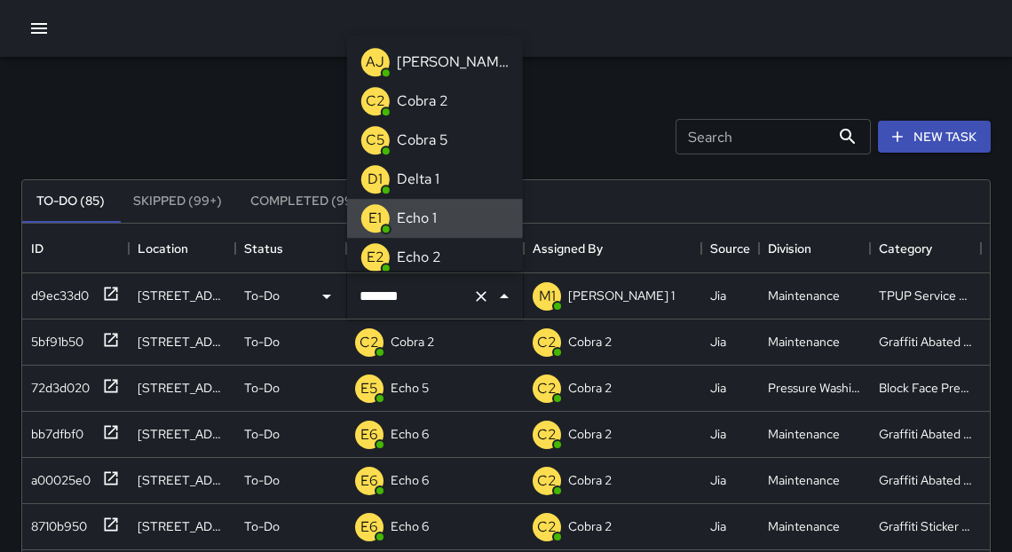
click at [413, 301] on input "******" at bounding box center [410, 297] width 110 height 34
click at [428, 293] on input "******" at bounding box center [410, 297] width 110 height 34
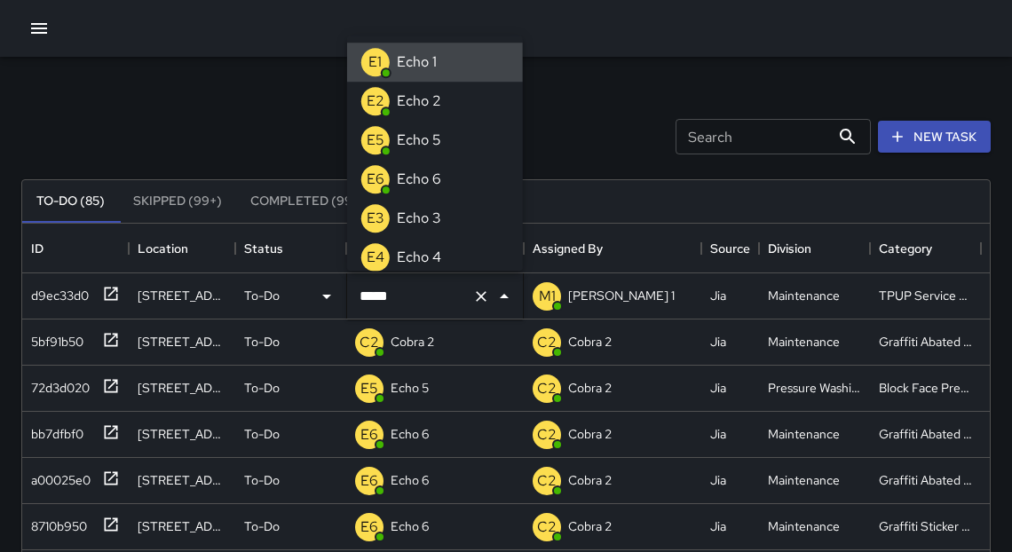
type input "******"
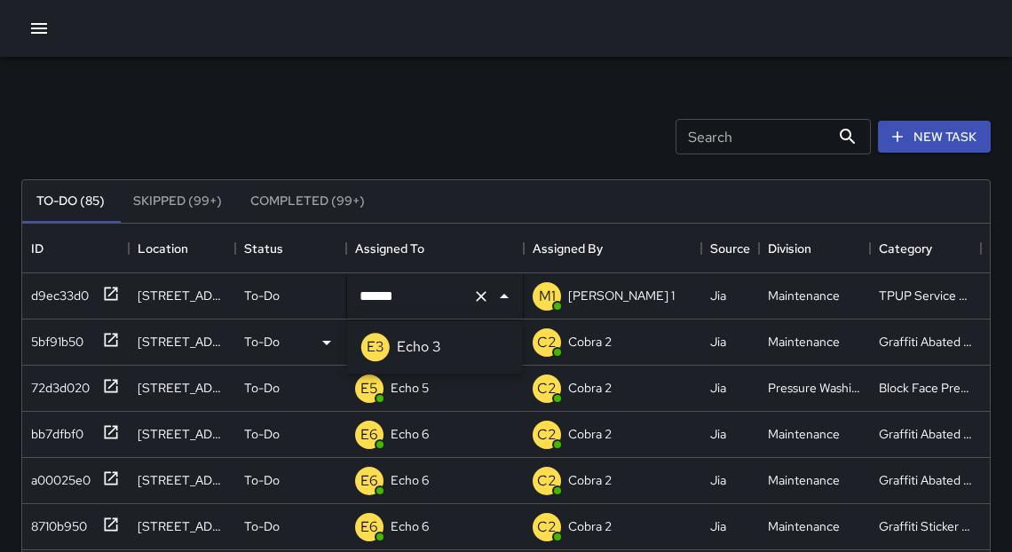
click at [433, 345] on p "Echo 3" at bounding box center [419, 346] width 44 height 21
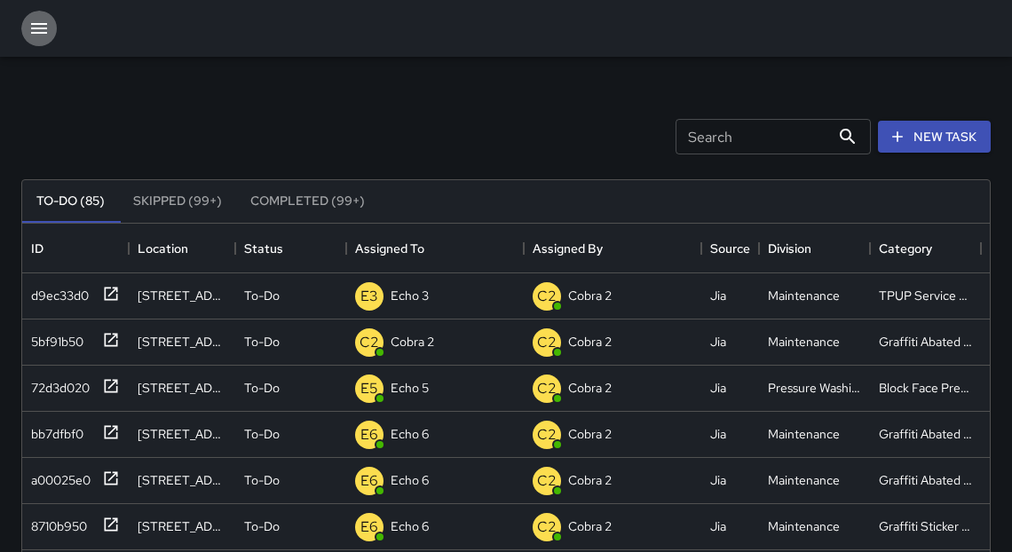
click at [34, 21] on icon "button" at bounding box center [38, 28] width 21 height 21
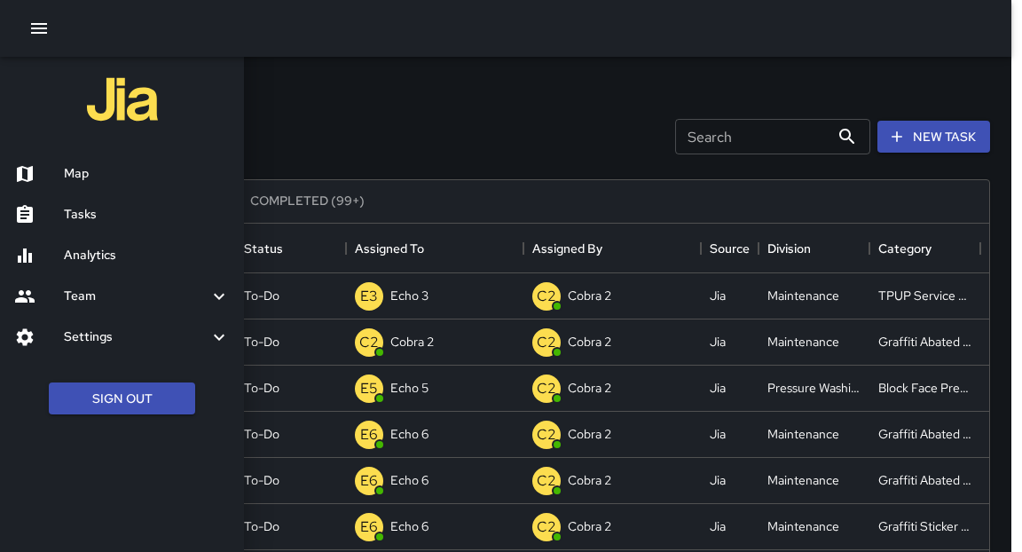
click at [106, 220] on h6 "Tasks" at bounding box center [147, 215] width 166 height 20
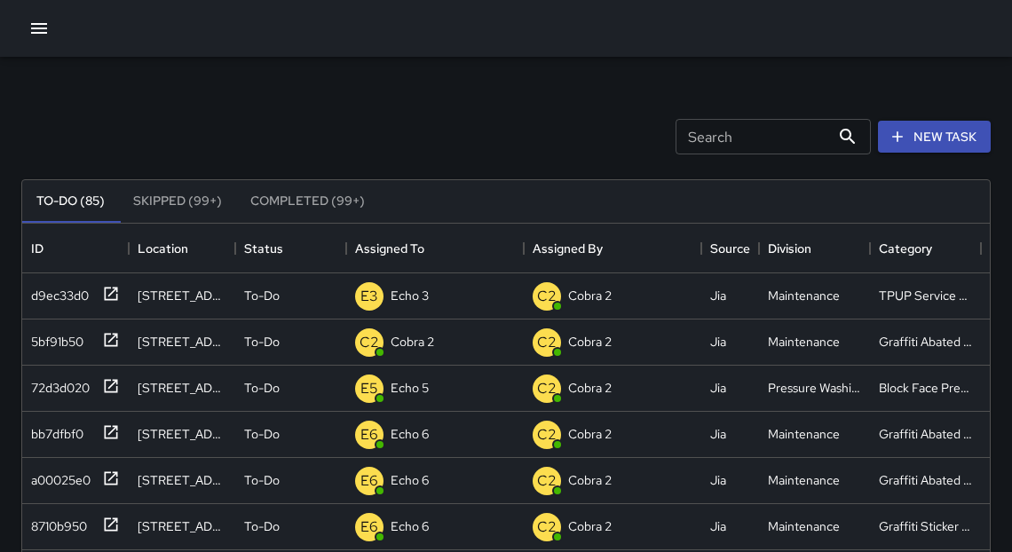
click at [34, 23] on icon "button" at bounding box center [39, 28] width 16 height 11
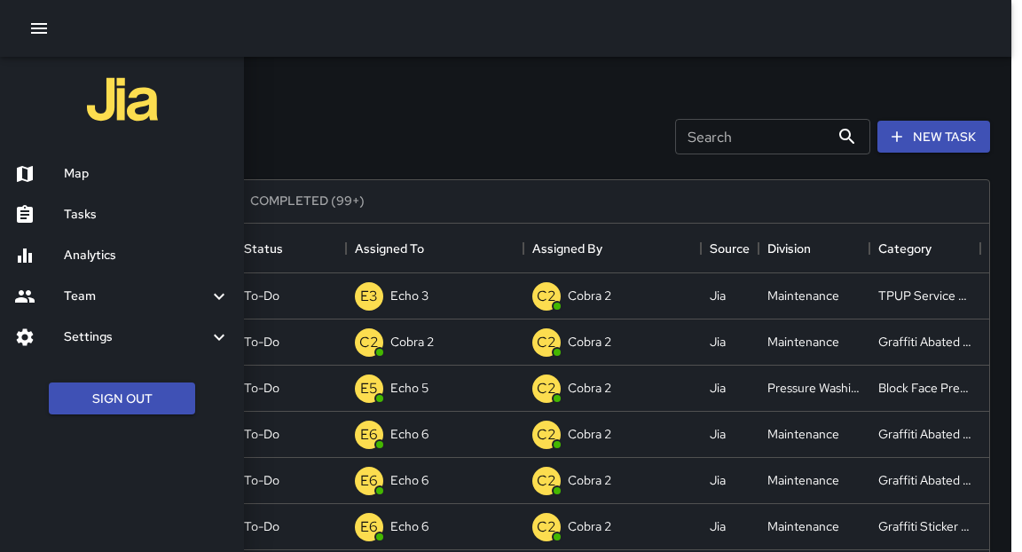
click at [59, 174] on div at bounding box center [39, 173] width 50 height 21
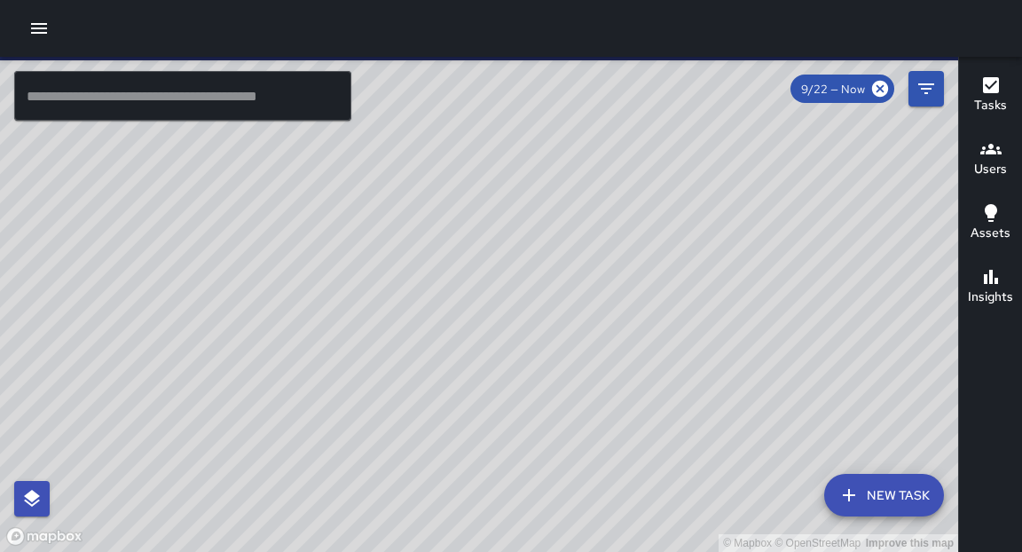
click at [990, 160] on h6 "Users" at bounding box center [991, 170] width 33 height 20
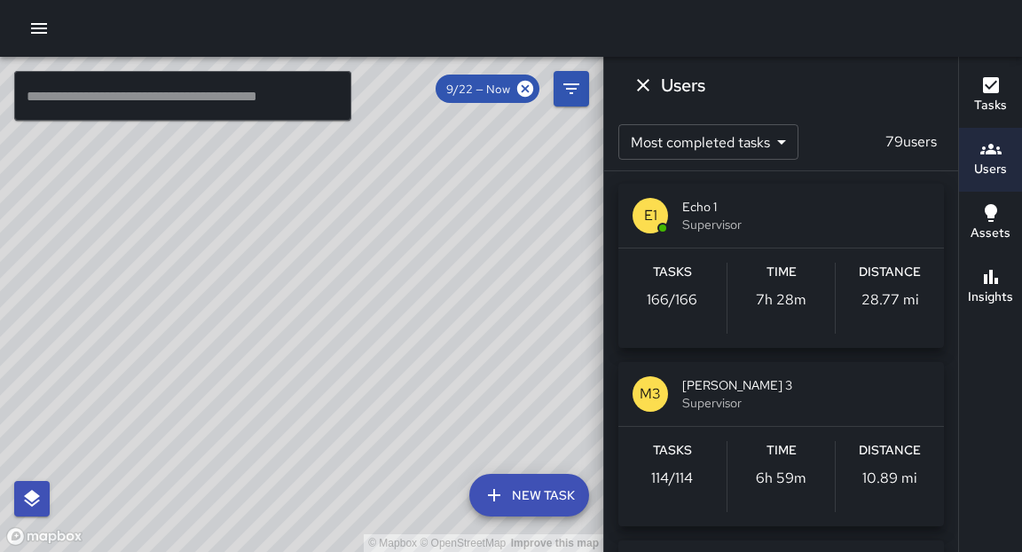
scroll to position [3, 0]
drag, startPoint x: 437, startPoint y: 340, endPoint x: 525, endPoint y: 309, distance: 94.0
click at [525, 309] on div "© Mapbox © OpenStreetMap Improve this map" at bounding box center [302, 304] width 604 height 495
click at [43, 28] on icon "button" at bounding box center [39, 28] width 16 height 11
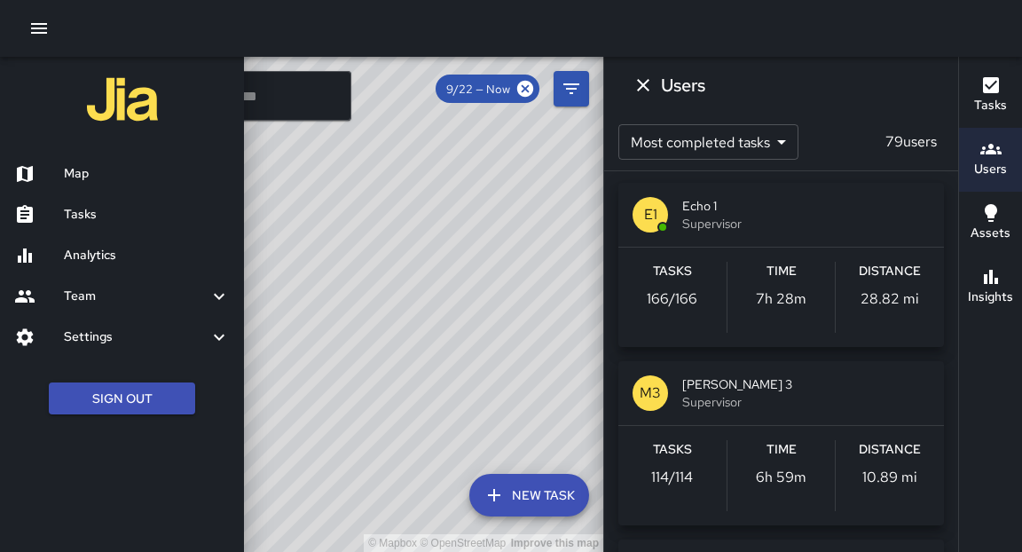
click at [81, 183] on h6 "Map" at bounding box center [147, 174] width 166 height 20
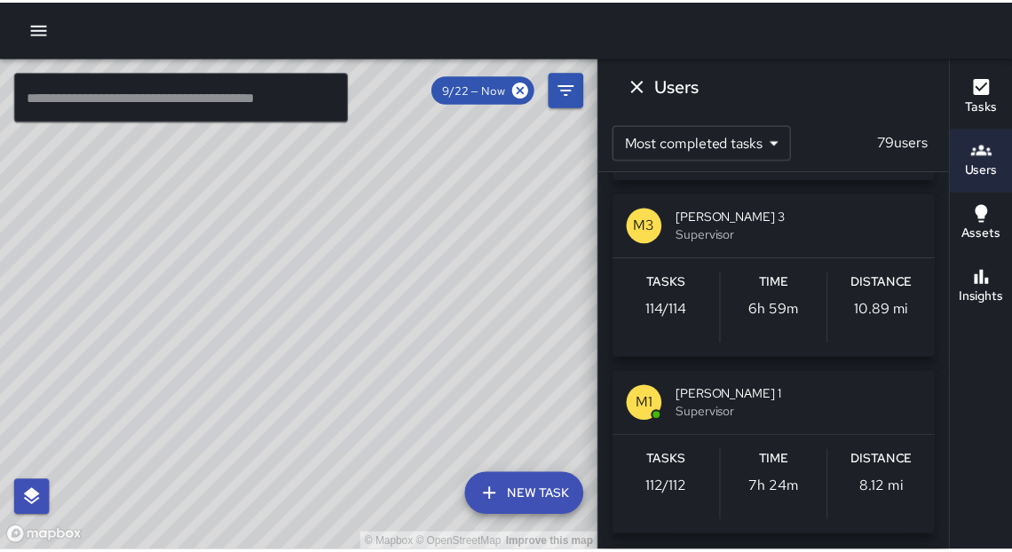
scroll to position [184, 0]
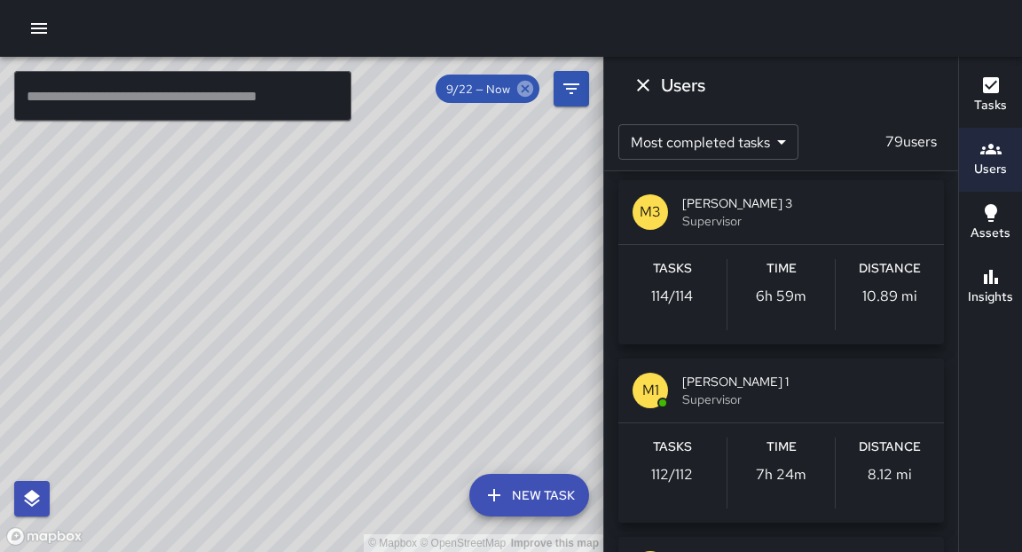
click at [529, 85] on icon at bounding box center [525, 89] width 16 height 16
click at [44, 35] on icon "button" at bounding box center [38, 28] width 21 height 21
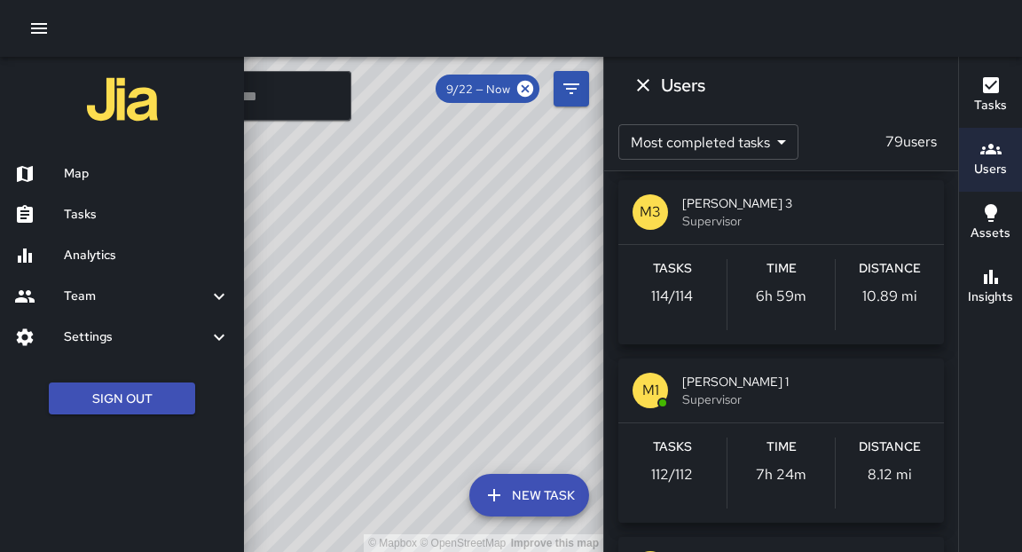
click at [108, 217] on h6 "Tasks" at bounding box center [147, 215] width 166 height 20
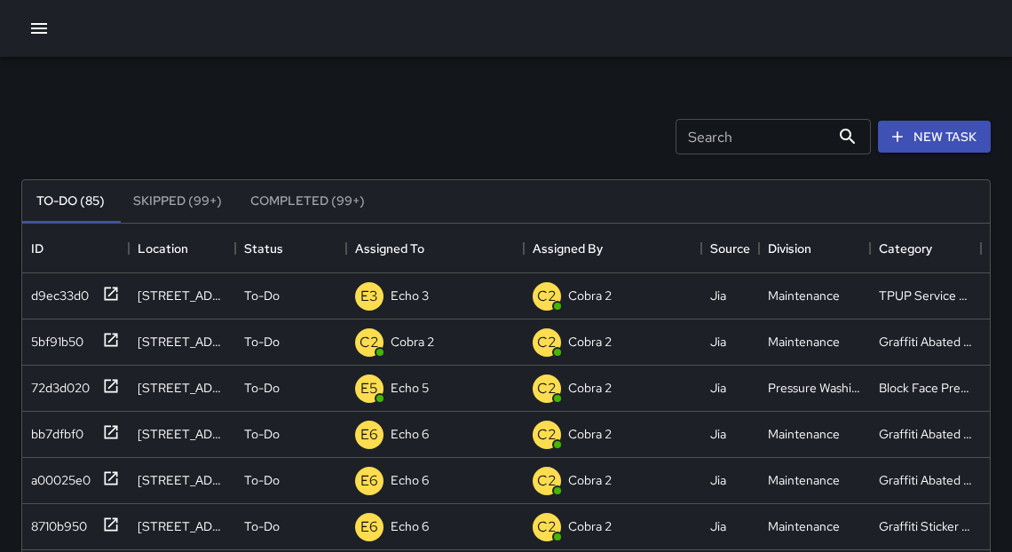
click at [758, 138] on input "Search" at bounding box center [752, 137] width 154 height 36
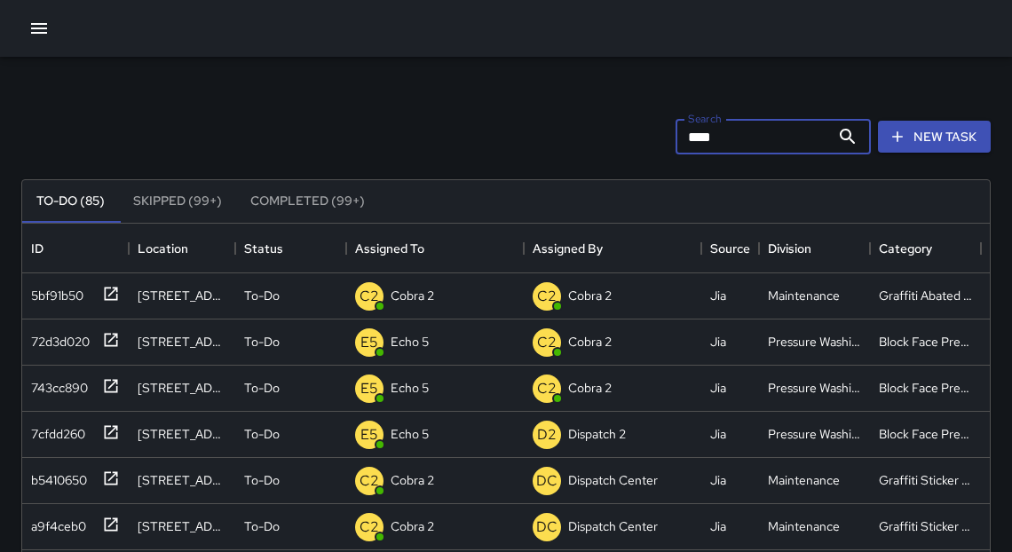
type input "****"
click at [848, 140] on icon at bounding box center [847, 136] width 21 height 21
click at [109, 296] on icon at bounding box center [111, 294] width 18 height 18
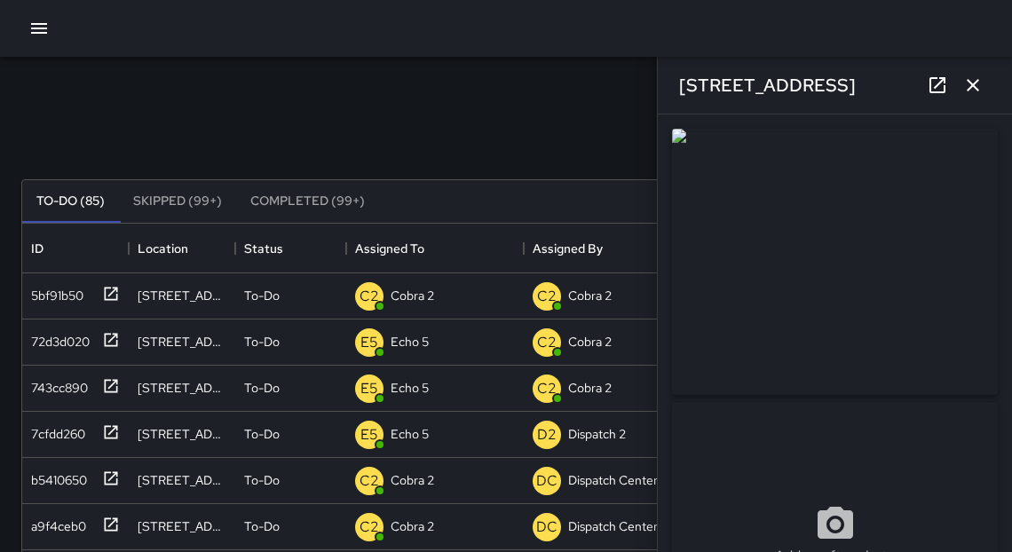
click at [973, 87] on icon "button" at bounding box center [973, 85] width 12 height 12
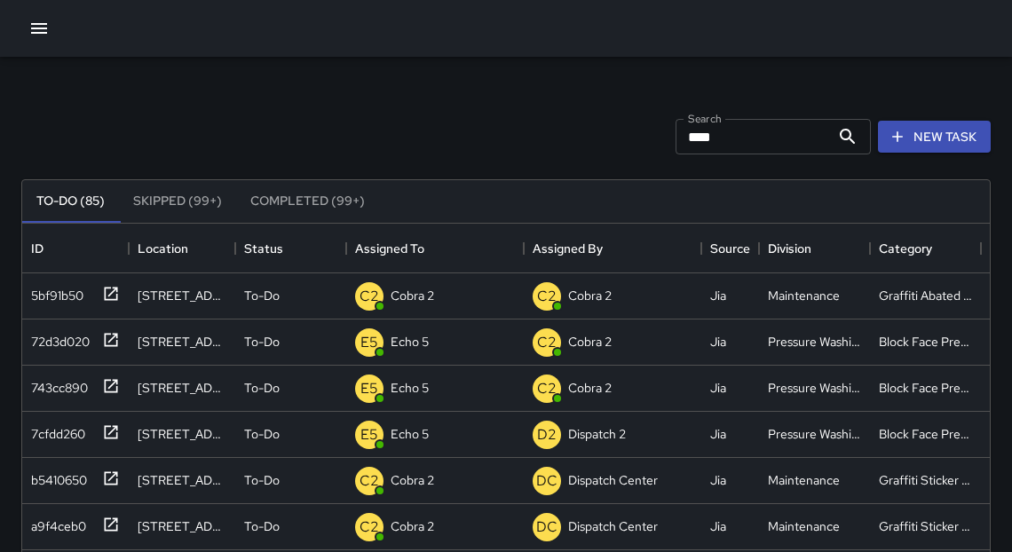
click at [41, 29] on icon "button" at bounding box center [38, 28] width 21 height 21
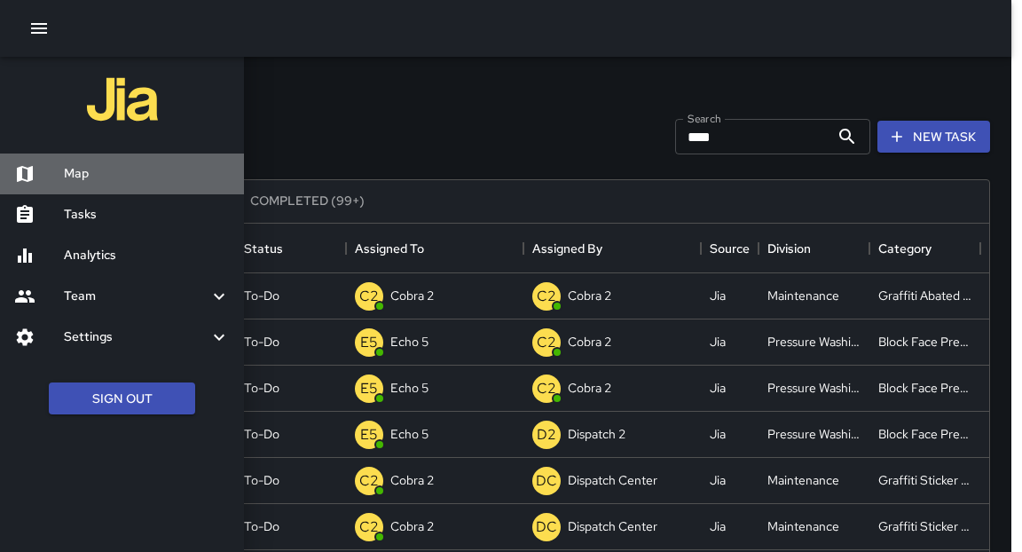
click at [119, 172] on h6 "Map" at bounding box center [147, 174] width 166 height 20
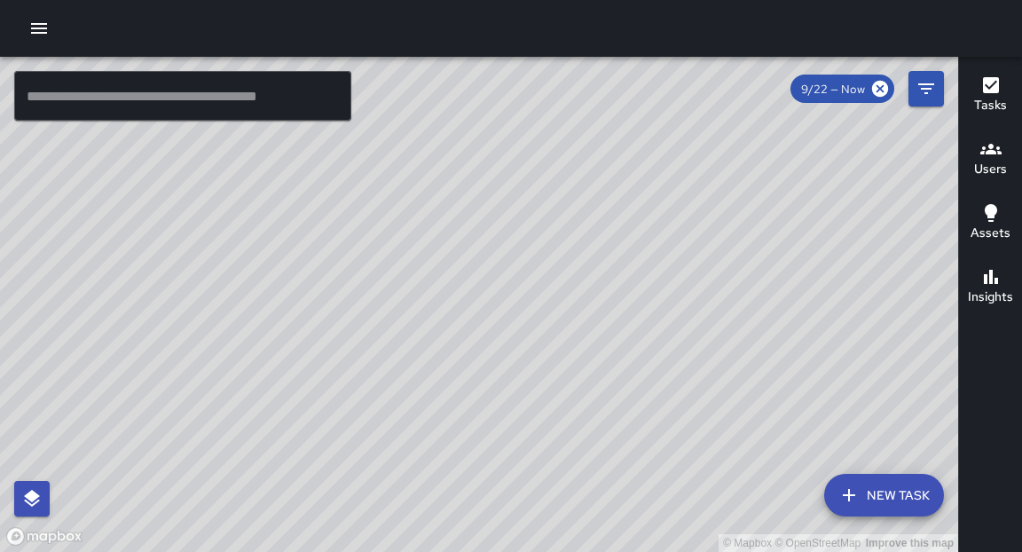
drag, startPoint x: 659, startPoint y: 347, endPoint x: 638, endPoint y: 383, distance: 42.2
click at [638, 383] on div "© Mapbox © OpenStreetMap Improve this map" at bounding box center [479, 304] width 959 height 495
drag, startPoint x: 414, startPoint y: 249, endPoint x: 419, endPoint y: 385, distance: 135.9
click at [419, 385] on div "© Mapbox © OpenStreetMap Improve this map" at bounding box center [479, 304] width 959 height 495
click at [556, 165] on div "© Mapbox © OpenStreetMap Improve this map" at bounding box center [479, 304] width 959 height 495
